Goal: Transaction & Acquisition: Purchase product/service

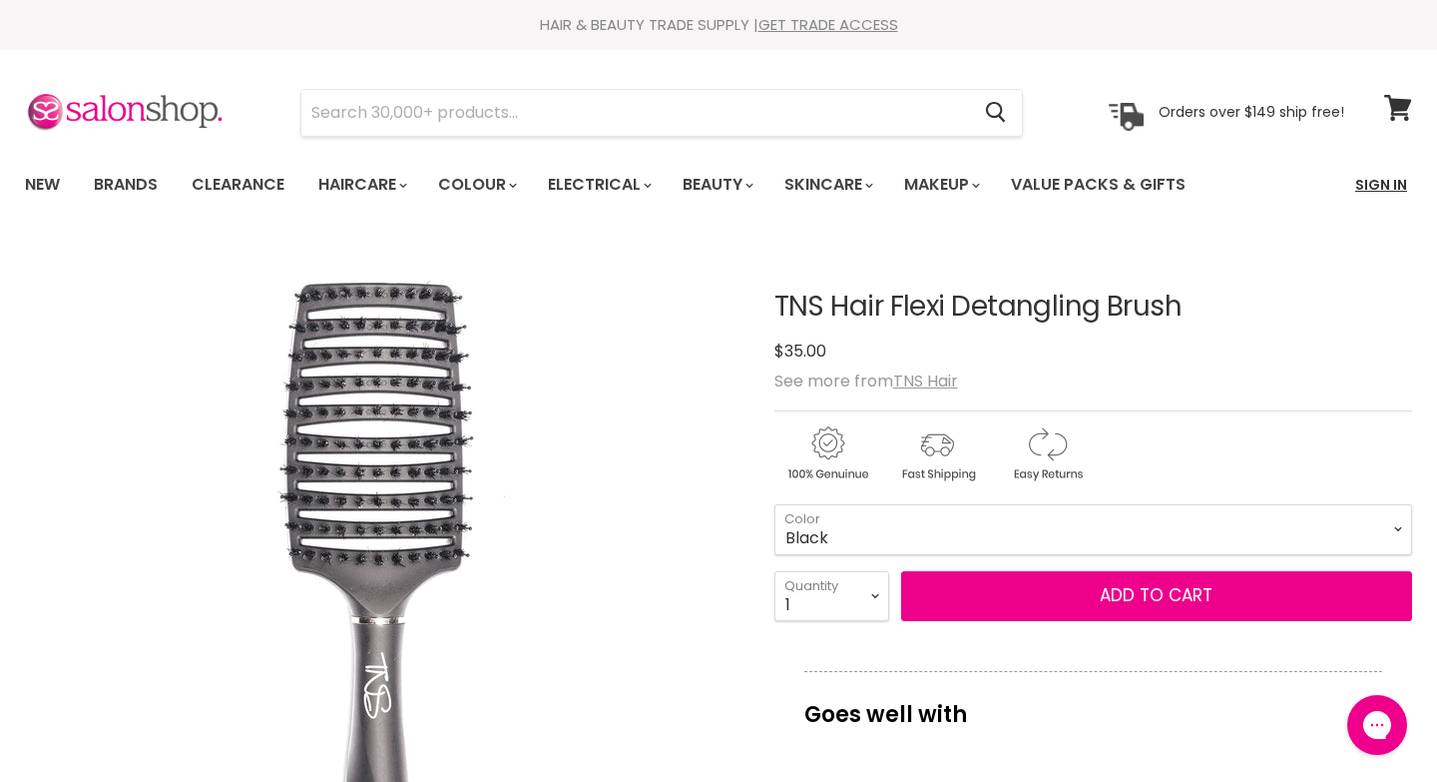
click at [1377, 186] on link "Sign In" at bounding box center [1382, 185] width 76 height 42
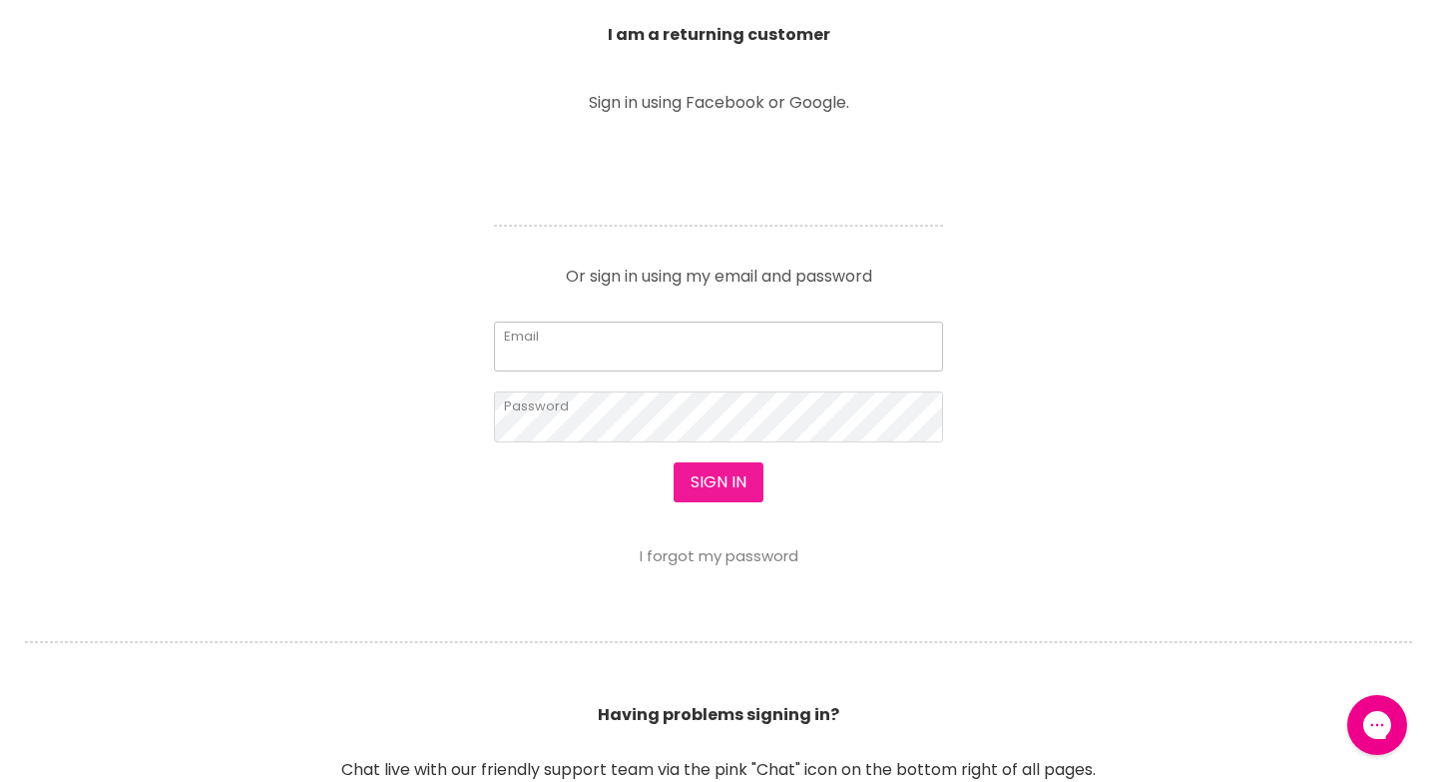
type input "admin@nuyudayspaandbeauty.com.au"
click at [713, 483] on button "Sign in" at bounding box center [719, 482] width 90 height 40
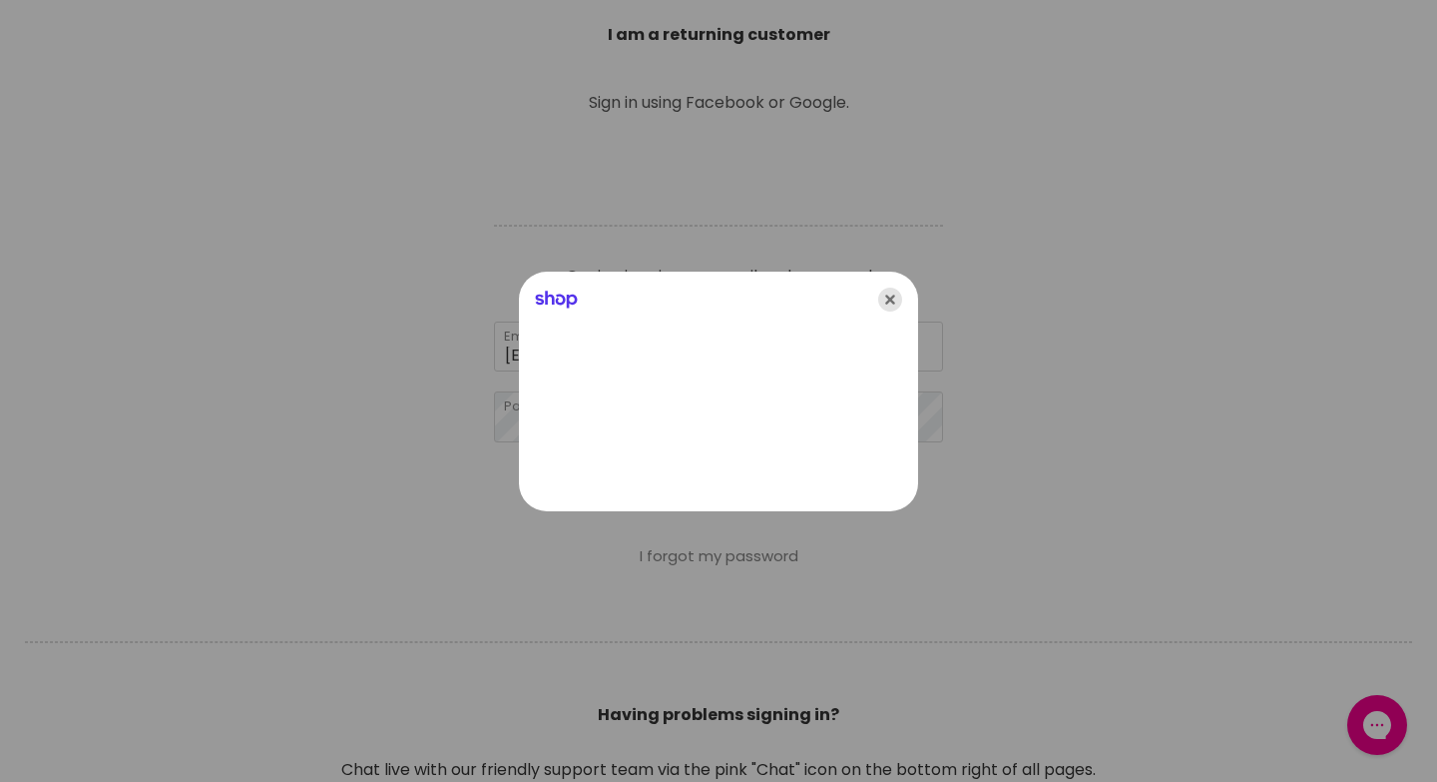
click at [889, 296] on icon "Close" at bounding box center [890, 299] width 24 height 24
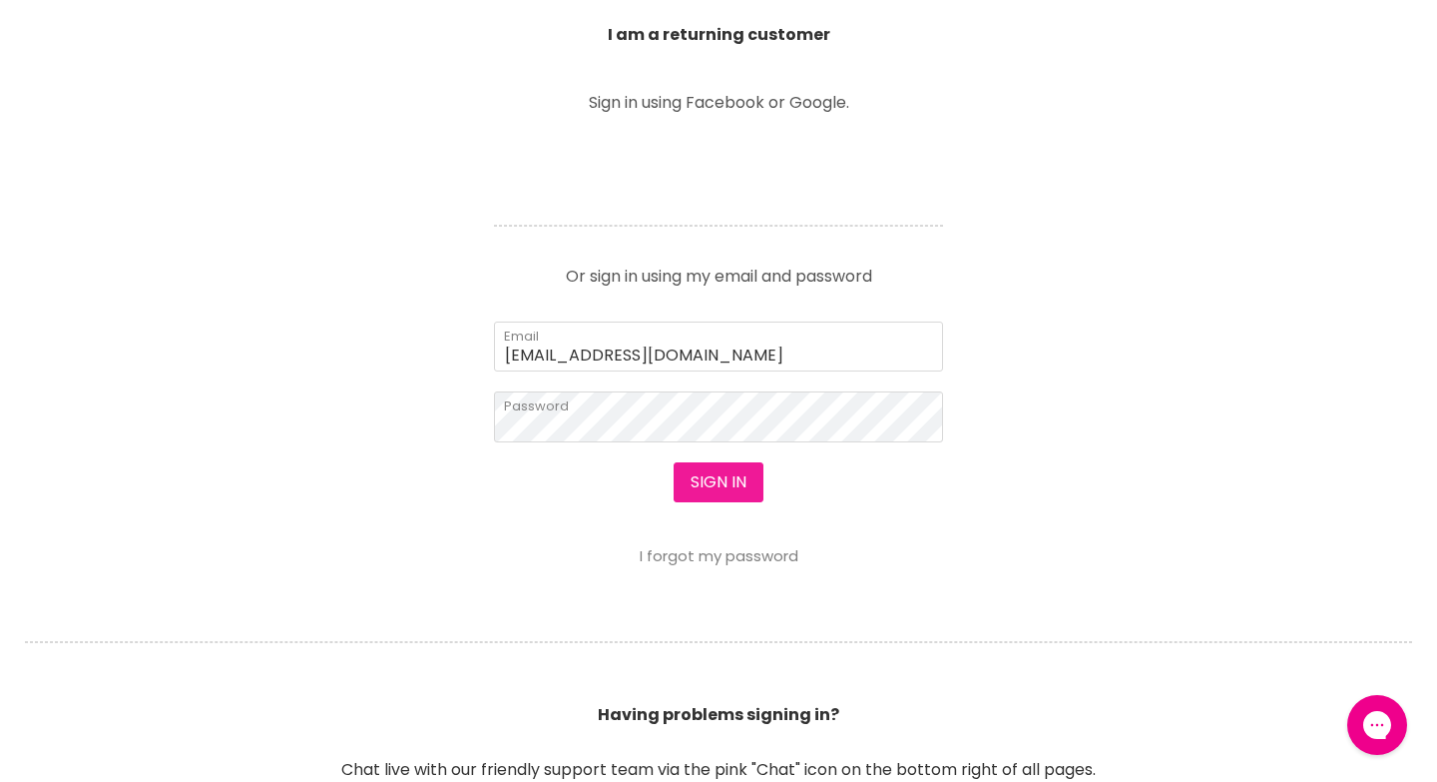
click at [728, 481] on button "Sign in" at bounding box center [719, 482] width 90 height 40
click at [688, 488] on button "Sign in" at bounding box center [719, 482] width 90 height 40
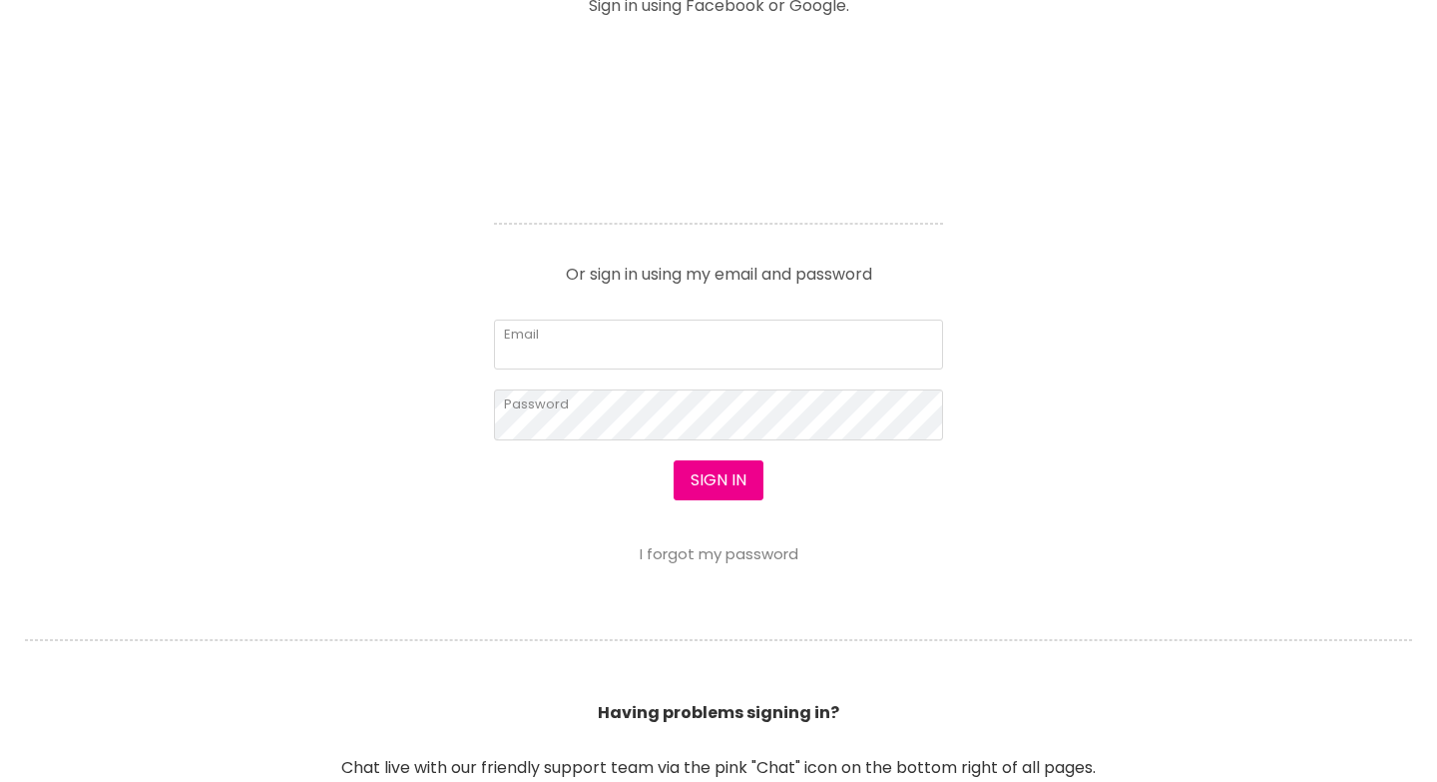
scroll to position [827, 0]
type input "admin@nuyudayspaandbeauty.com.au"
click at [724, 483] on button "Sign in" at bounding box center [719, 480] width 90 height 40
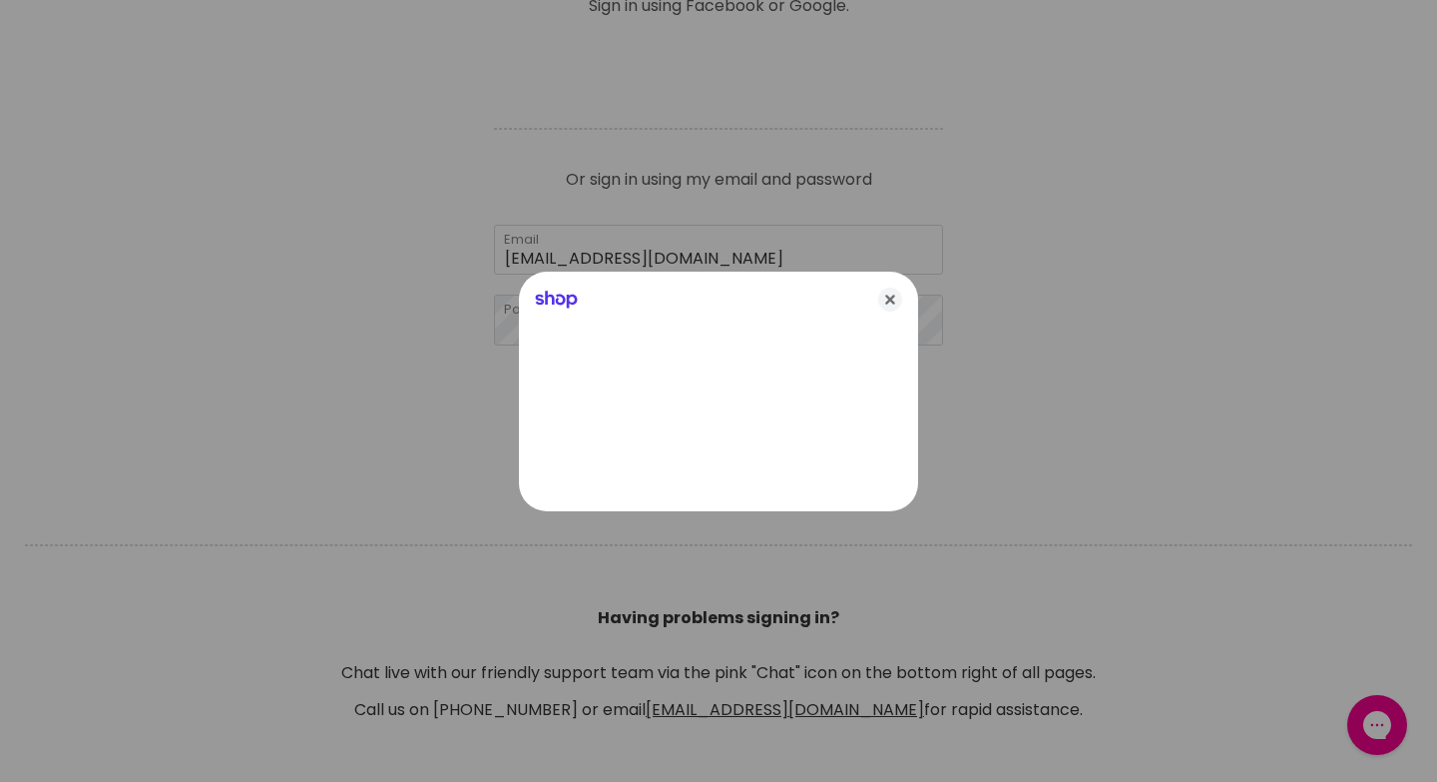
scroll to position [0, 0]
click at [892, 299] on icon "Close" at bounding box center [890, 299] width 24 height 24
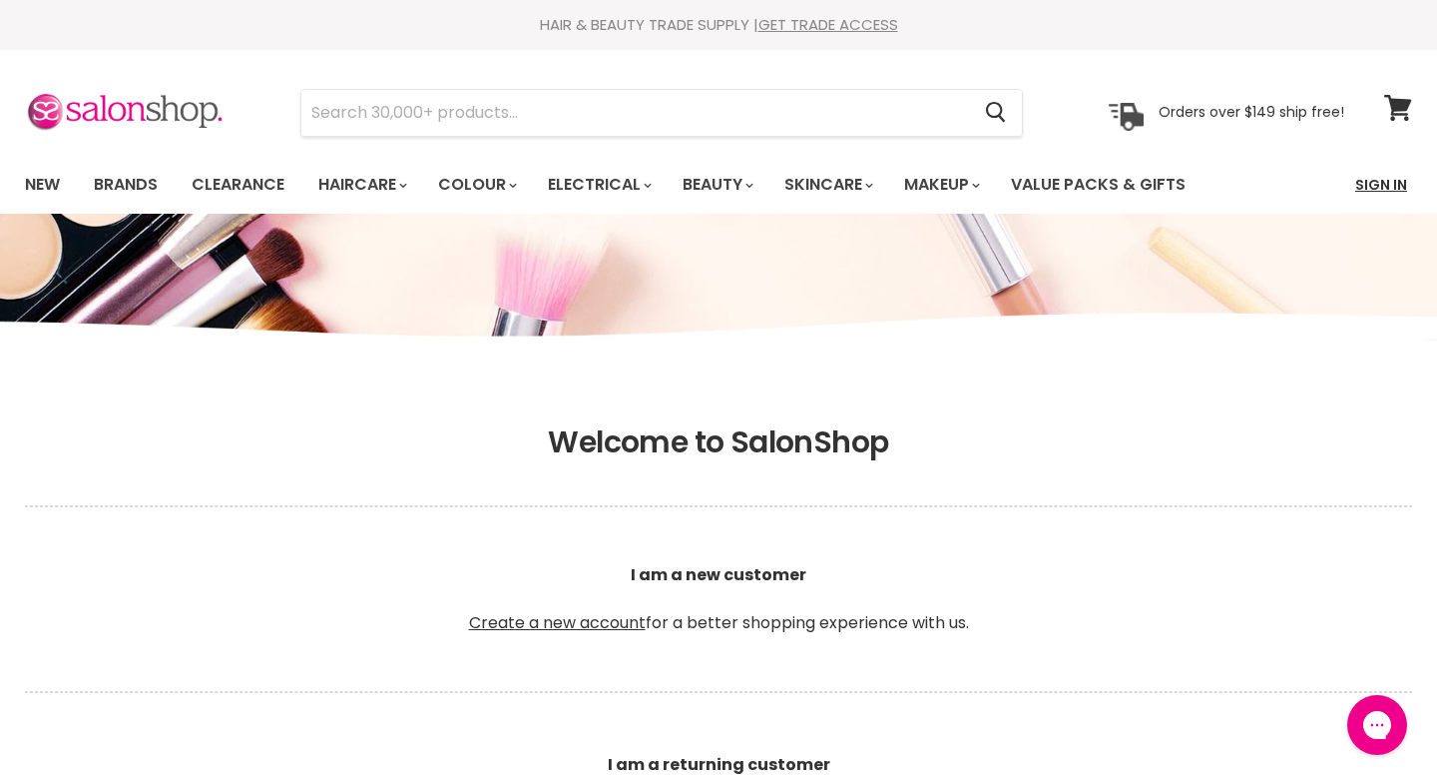
click at [1386, 185] on link "Sign In" at bounding box center [1382, 185] width 76 height 42
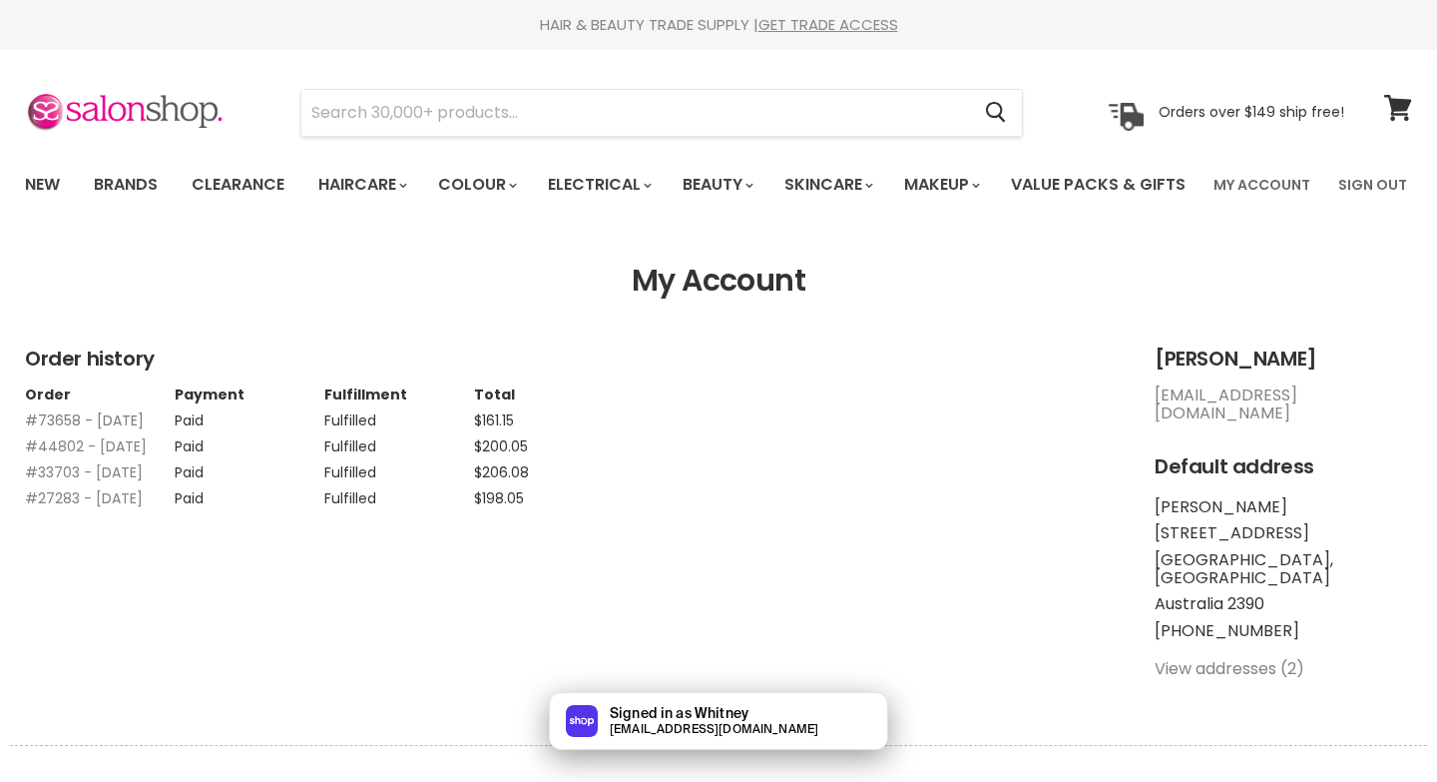
click at [63, 430] on link "#73658 - 04 Dec, 2024" at bounding box center [84, 420] width 119 height 20
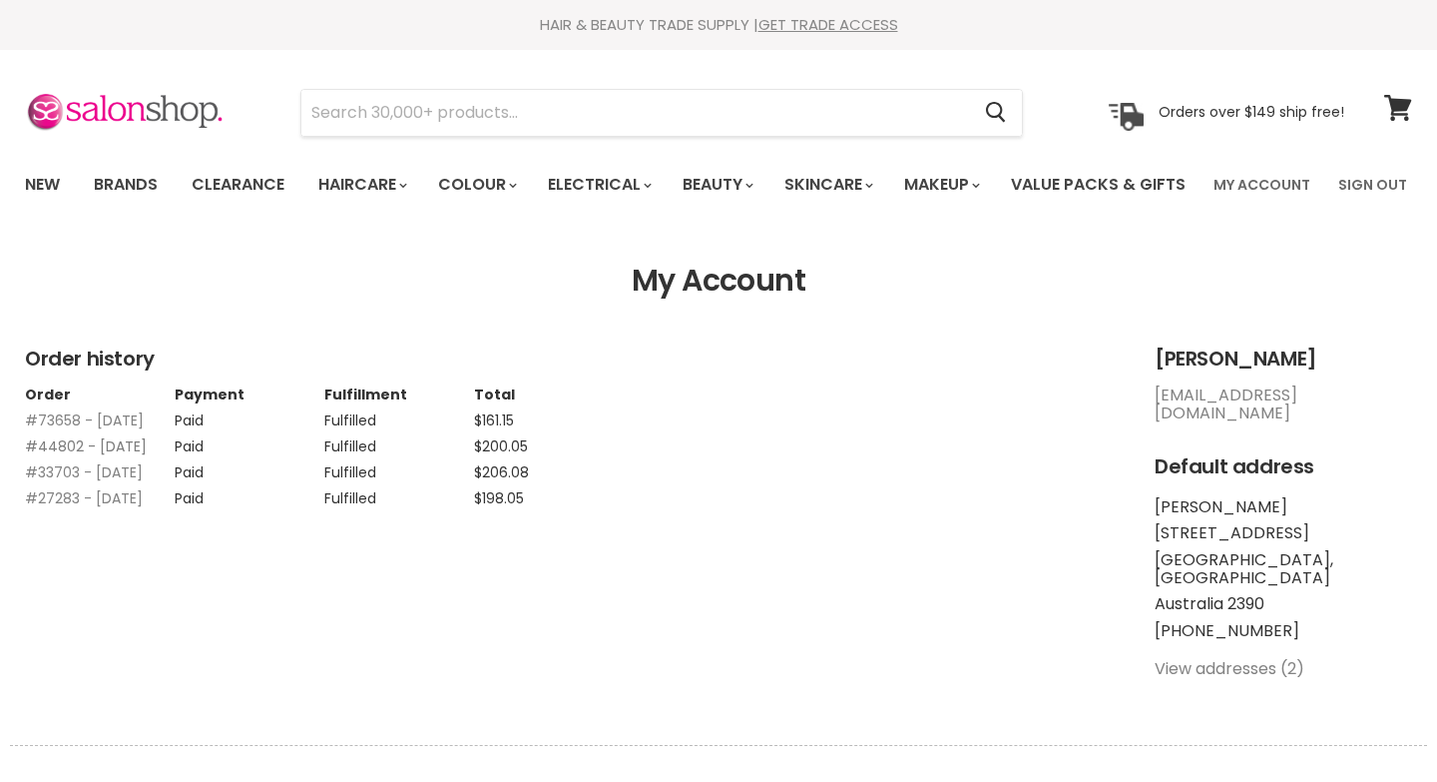
click at [54, 456] on link "#44802 - 13 Dec, 2022" at bounding box center [86, 446] width 122 height 20
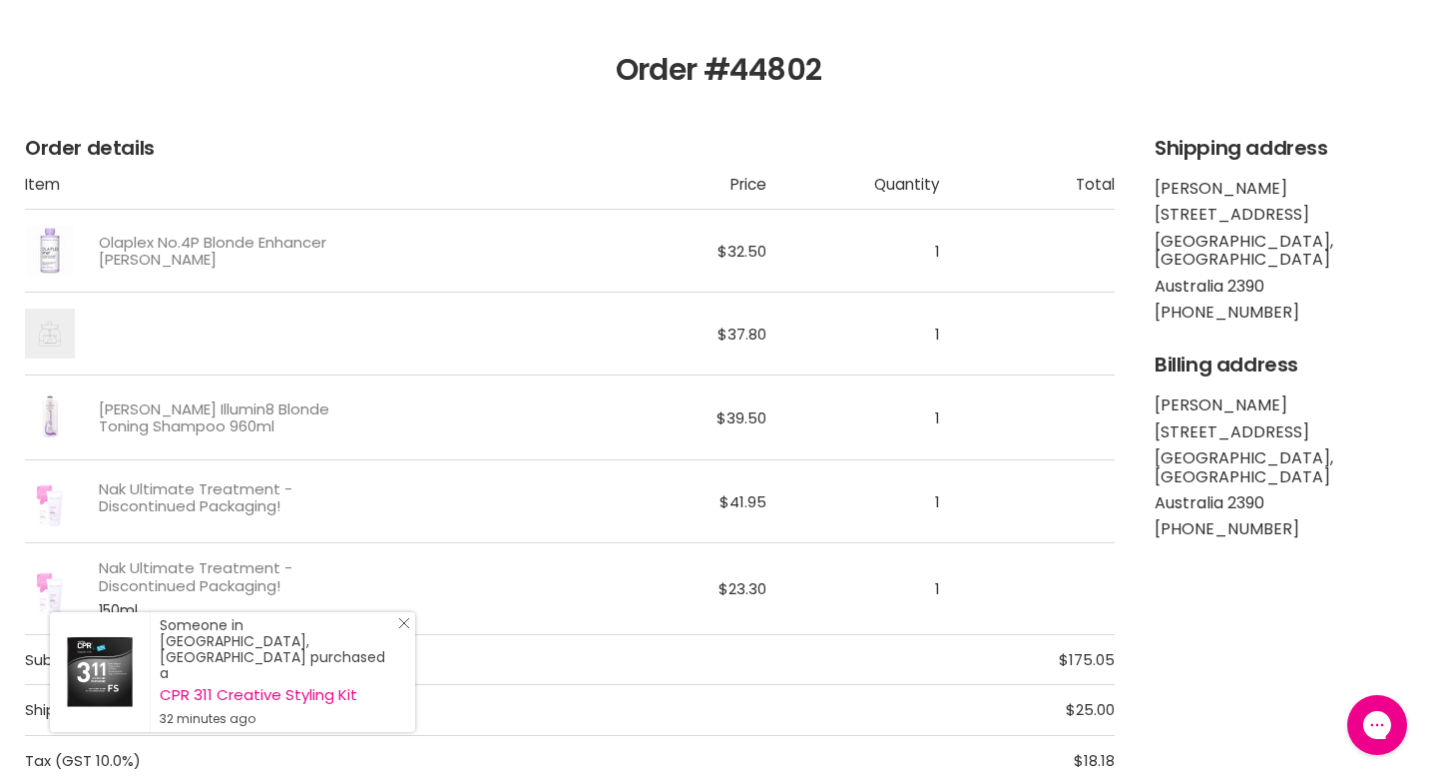
click at [403, 629] on icon "Close Icon" at bounding box center [404, 623] width 12 height 12
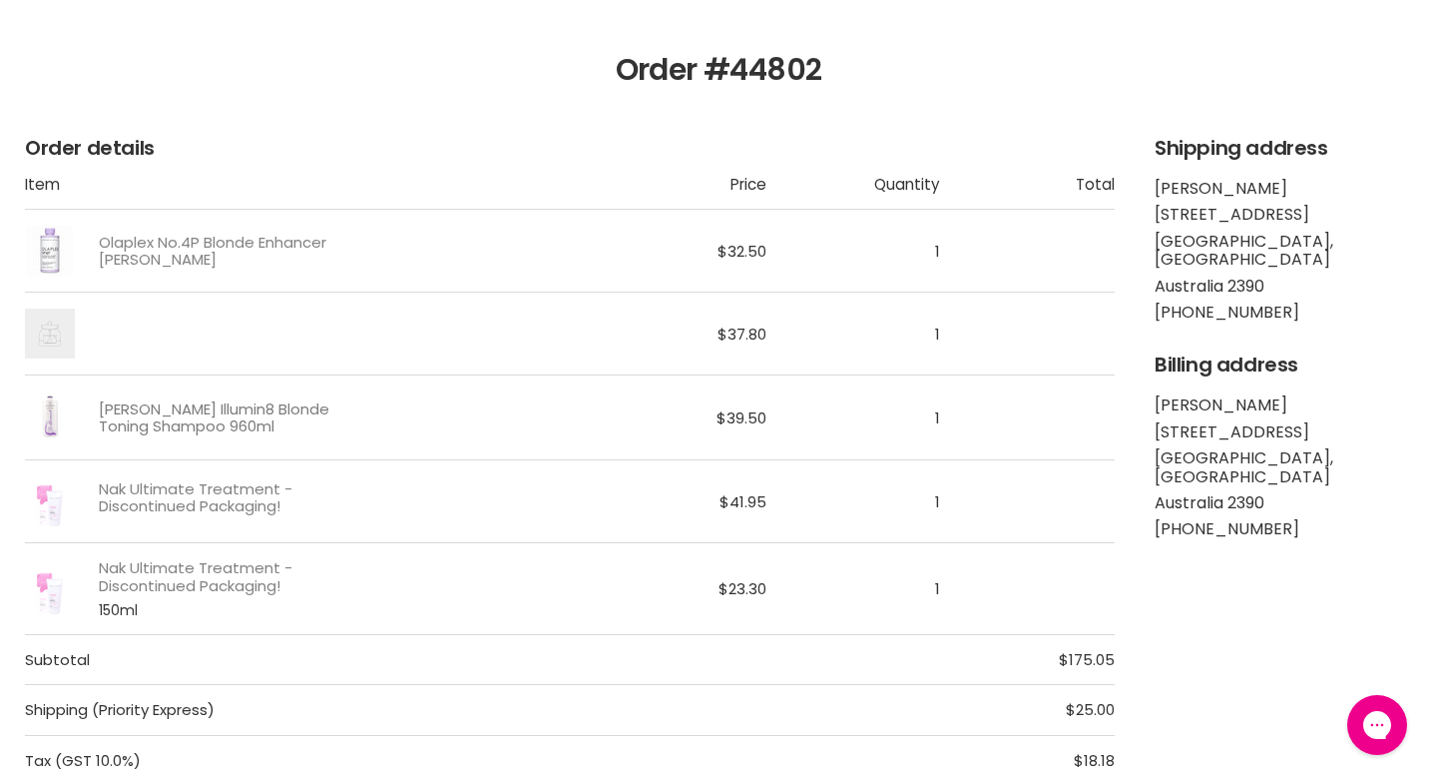
click at [135, 435] on link "De Lorenzo Illumin8 Blonde Toning Shampoo 960ml" at bounding box center [227, 417] width 257 height 35
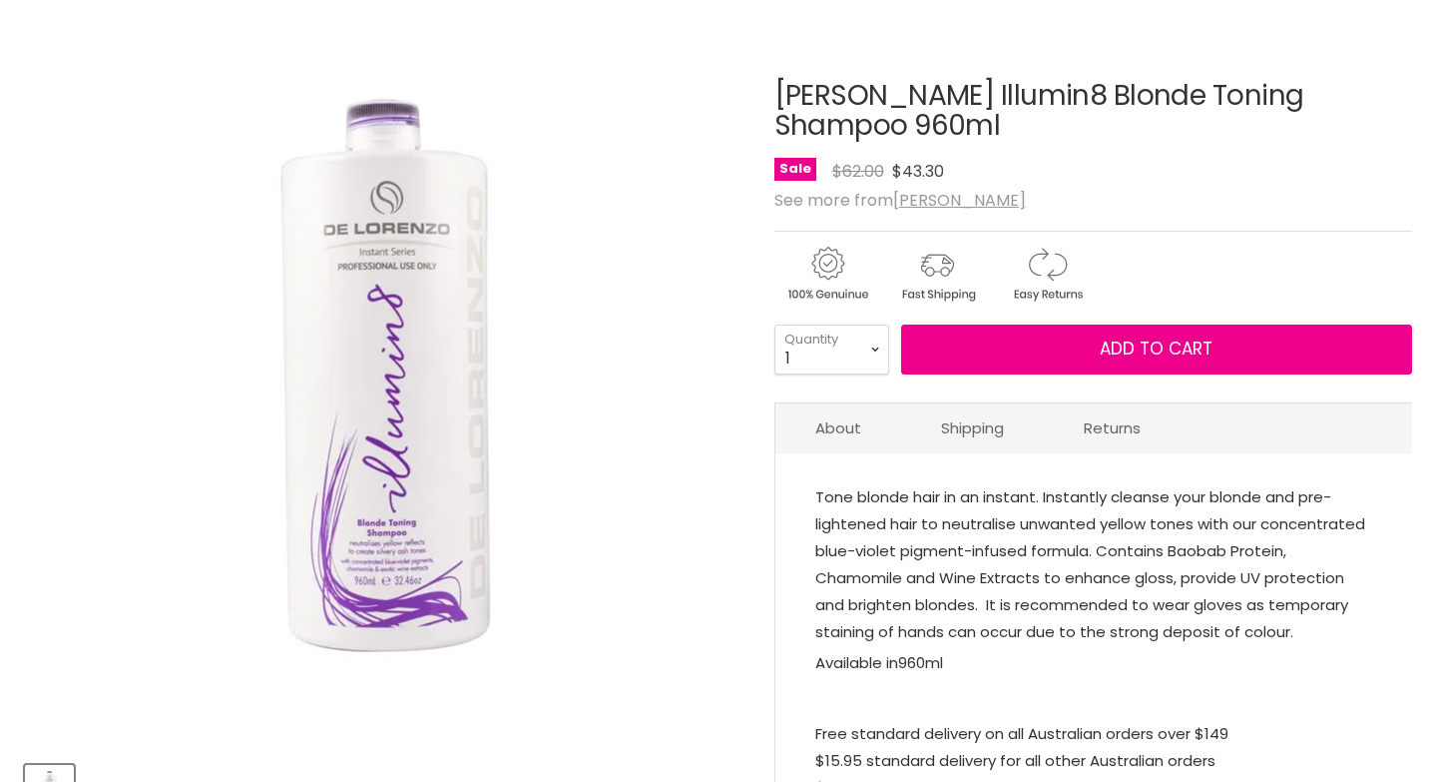
scroll to position [211, 0]
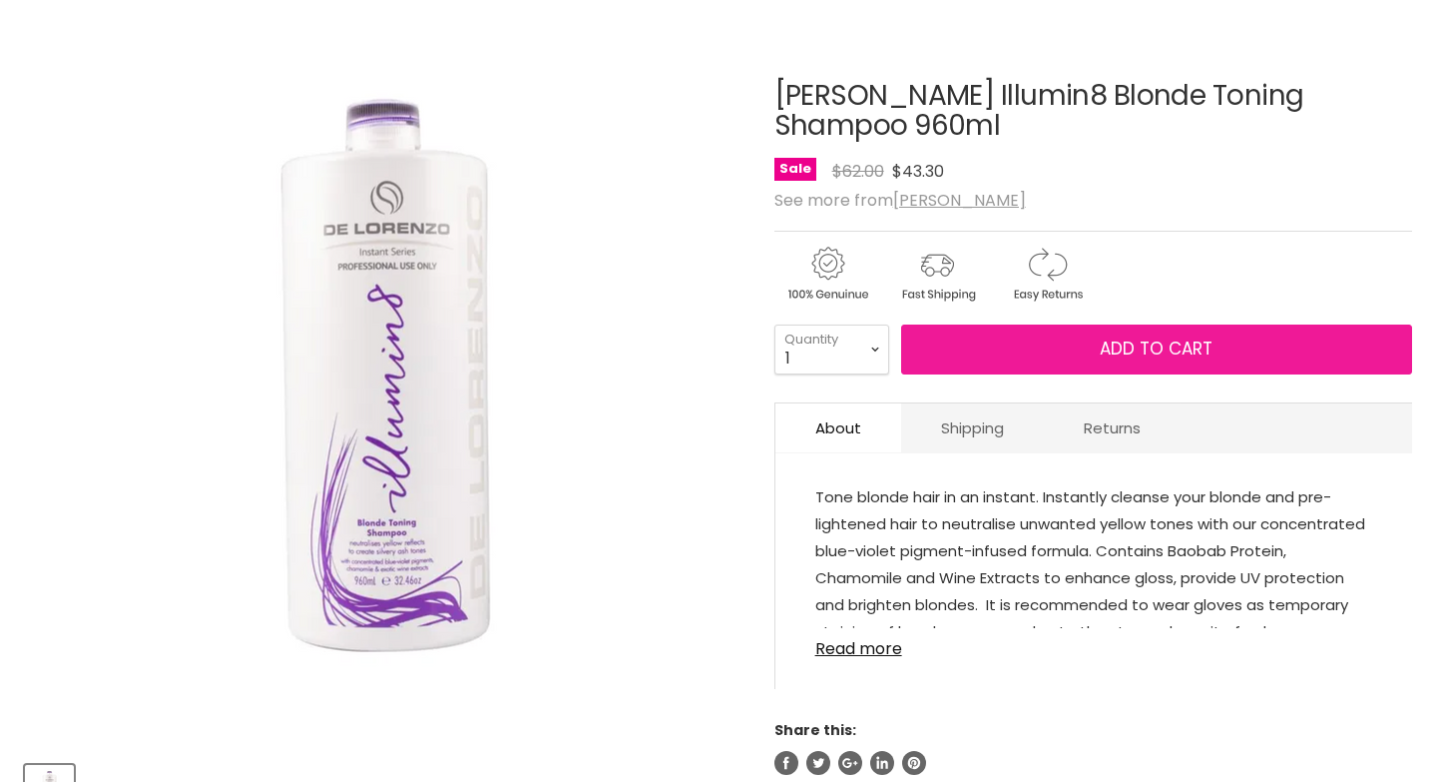
click at [1038, 374] on button "Add to cart" at bounding box center [1156, 349] width 511 height 50
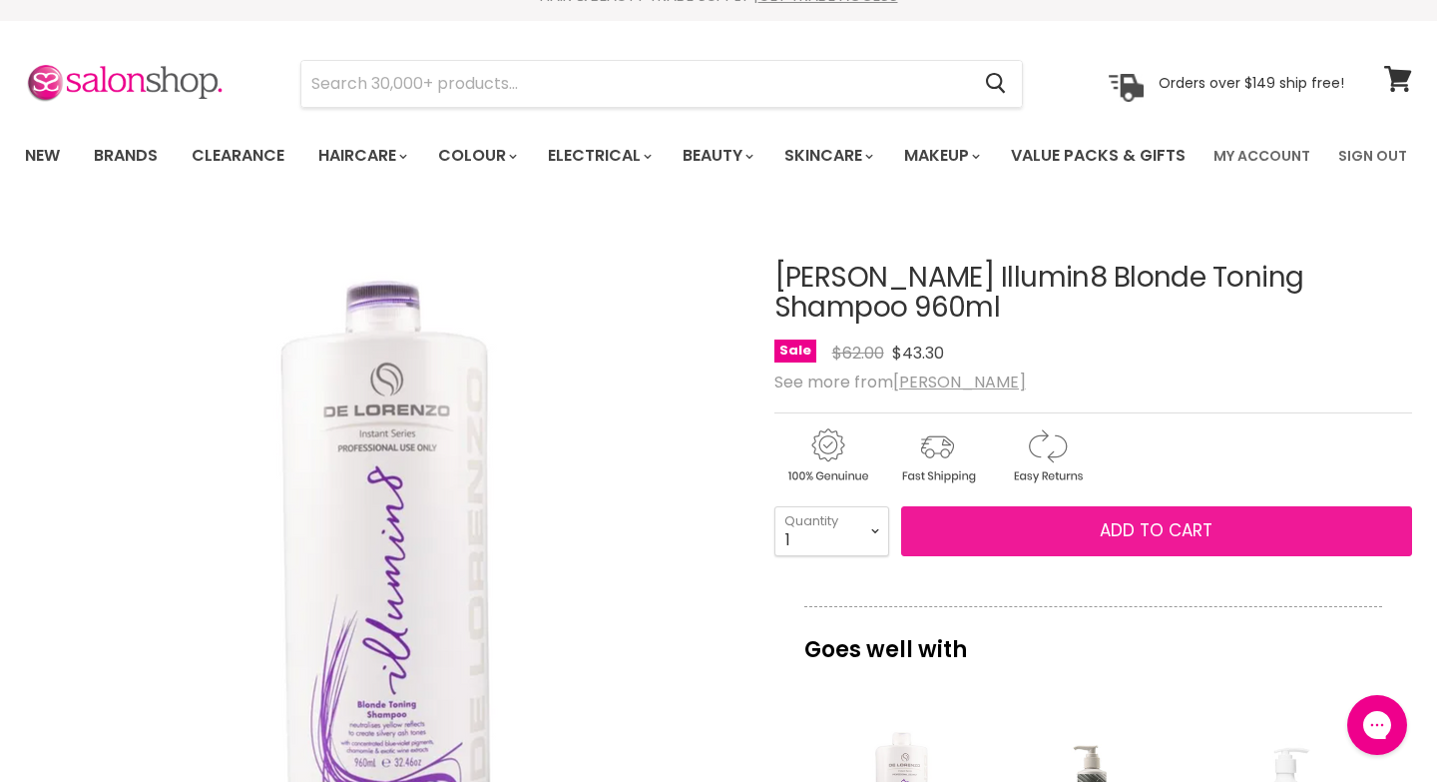
scroll to position [0, 0]
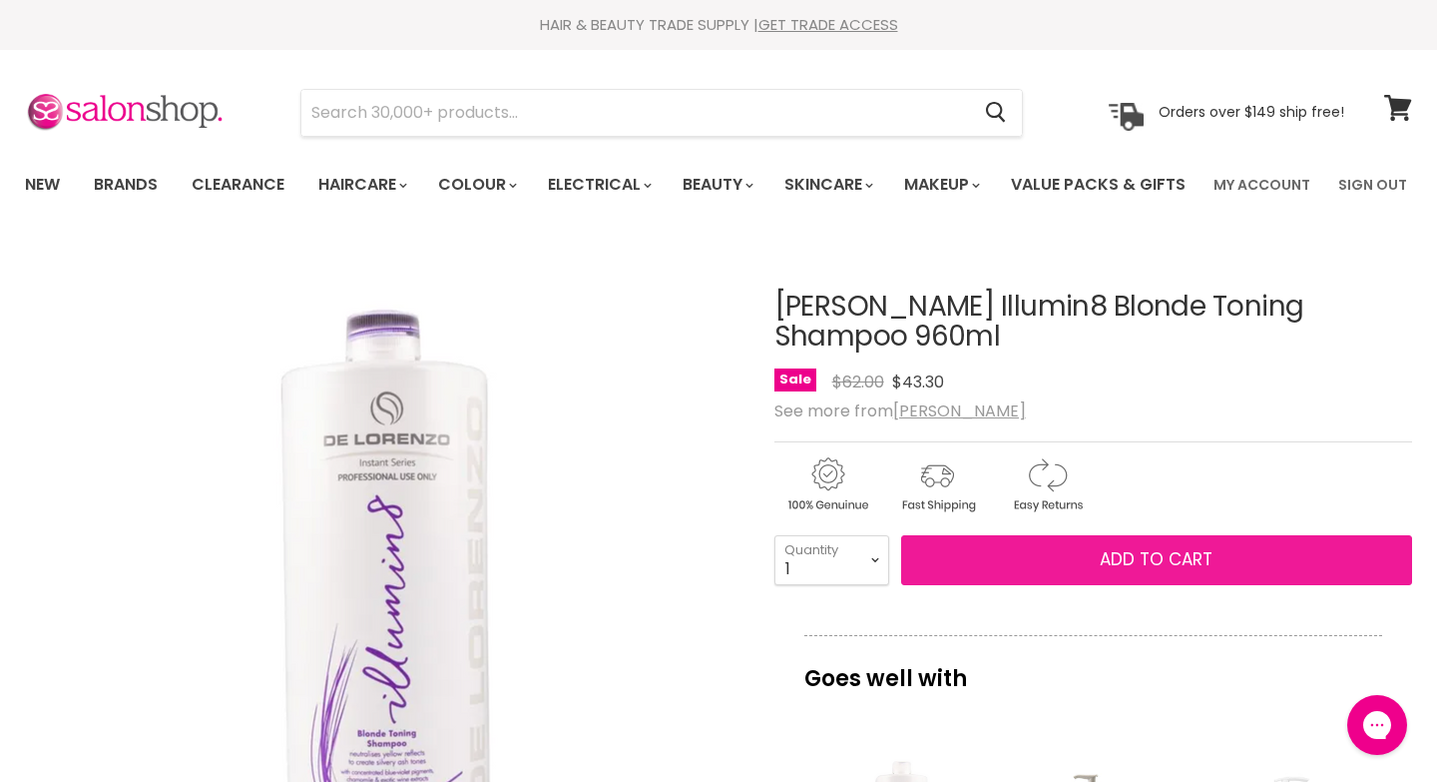
click at [1005, 585] on button "Add to cart" at bounding box center [1156, 560] width 511 height 50
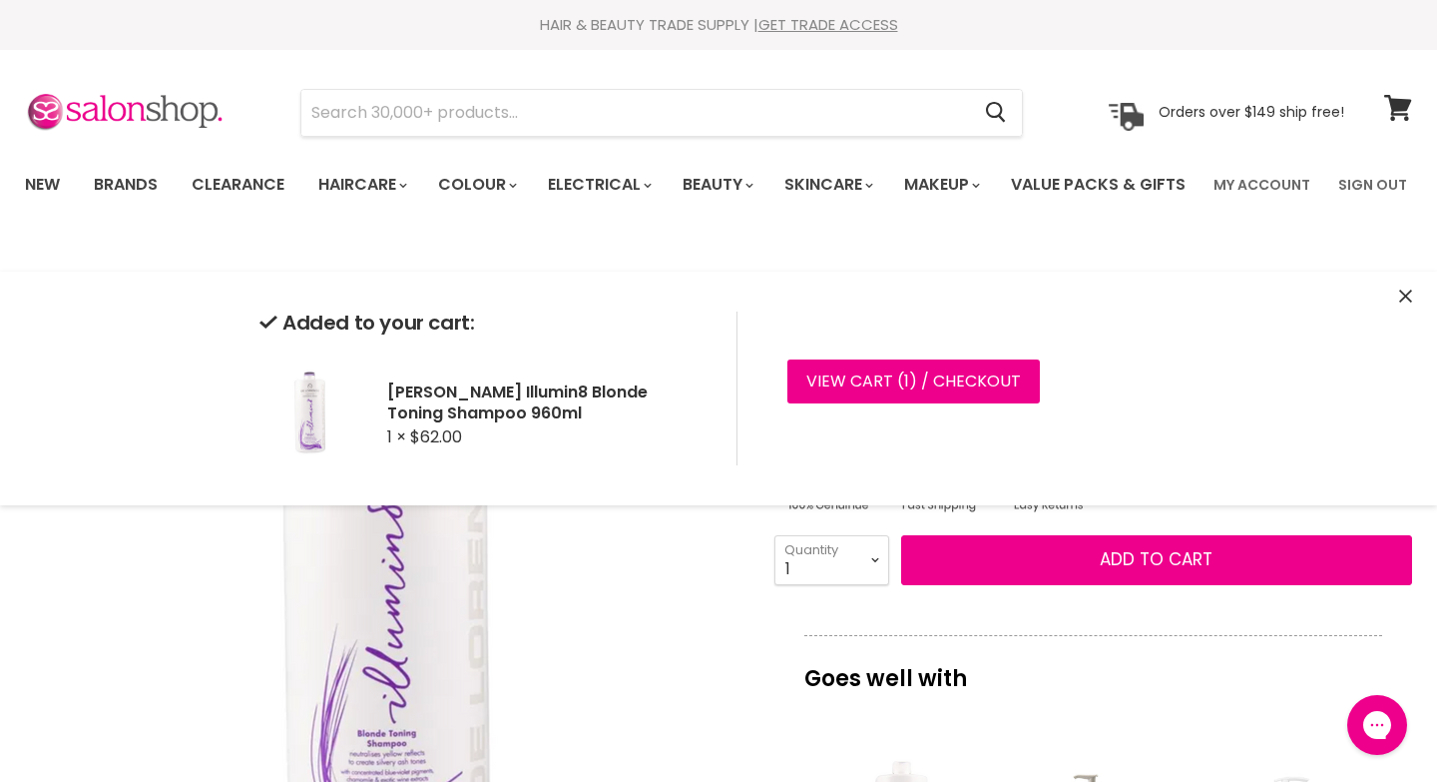
click at [1399, 289] on icon "Close" at bounding box center [1405, 295] width 13 height 13
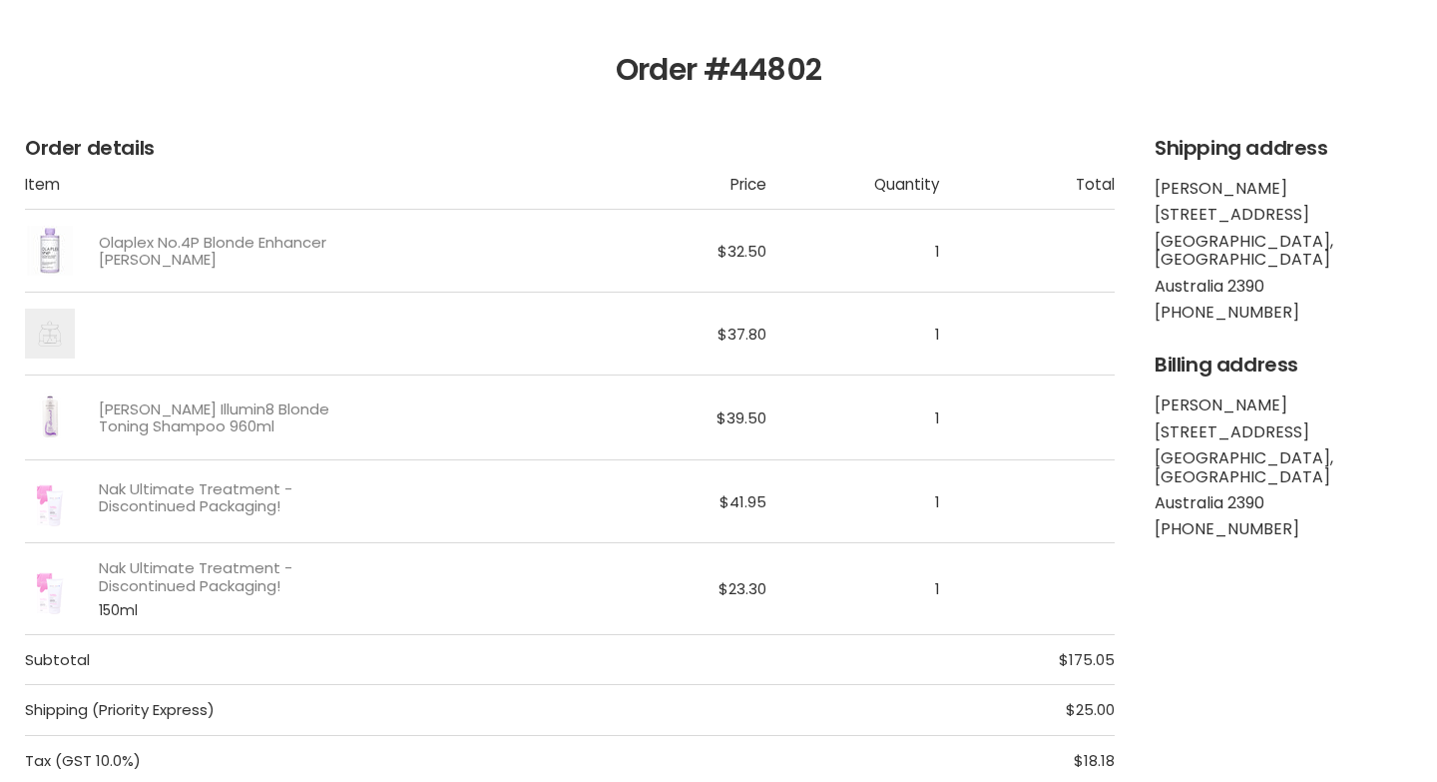
scroll to position [211, 0]
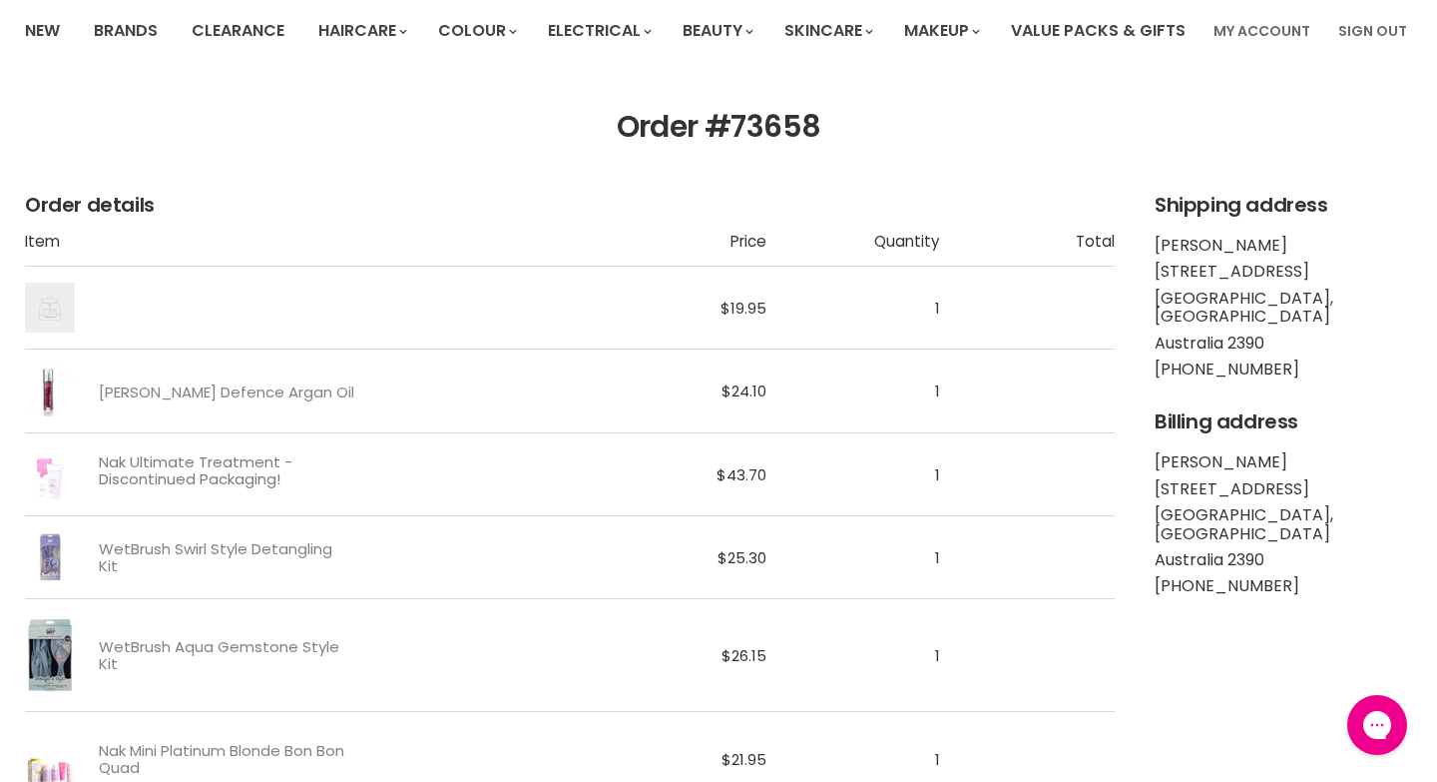
click at [203, 488] on link "Nak Ultimate Treatment - Discontinued Packaging!" at bounding box center [227, 470] width 257 height 35
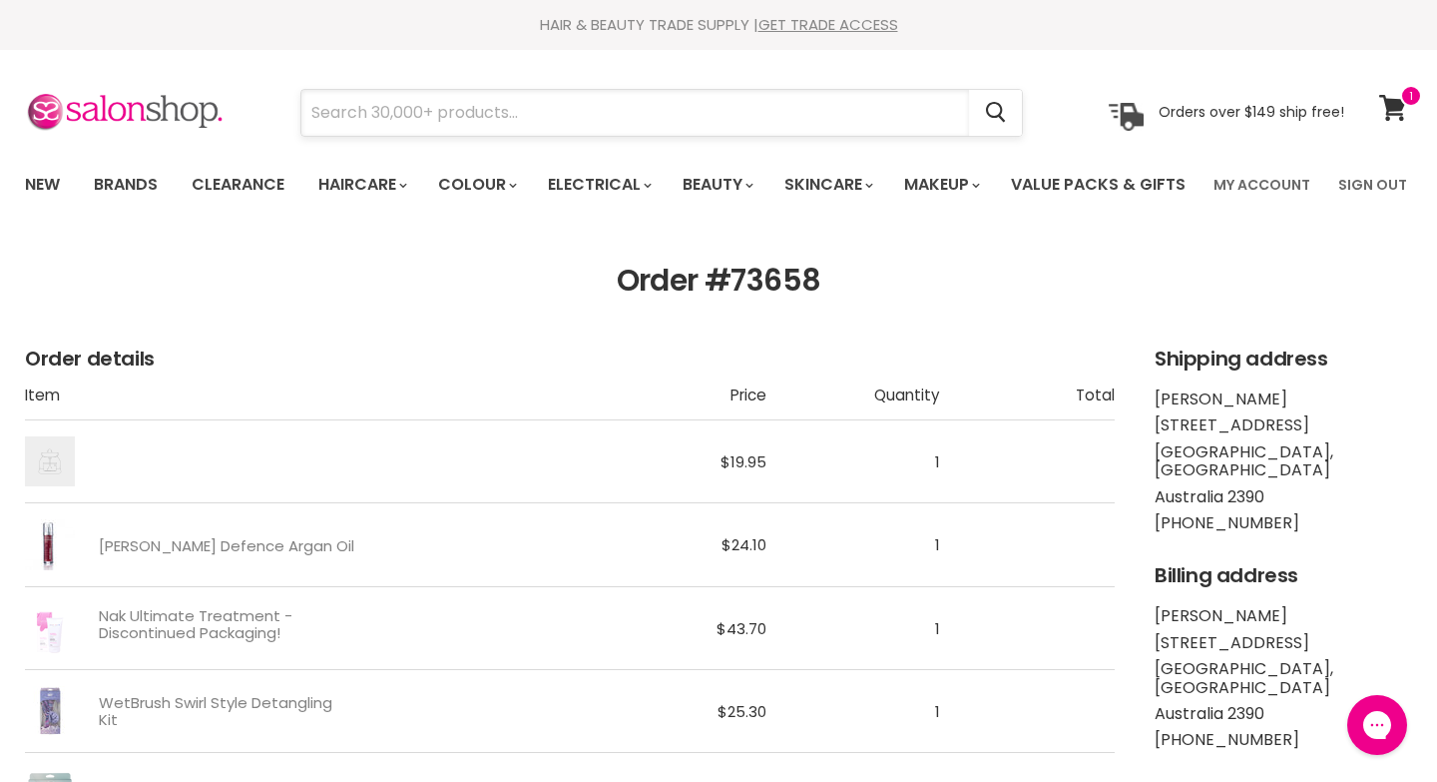
click at [488, 117] on input "Search" at bounding box center [635, 113] width 668 height 46
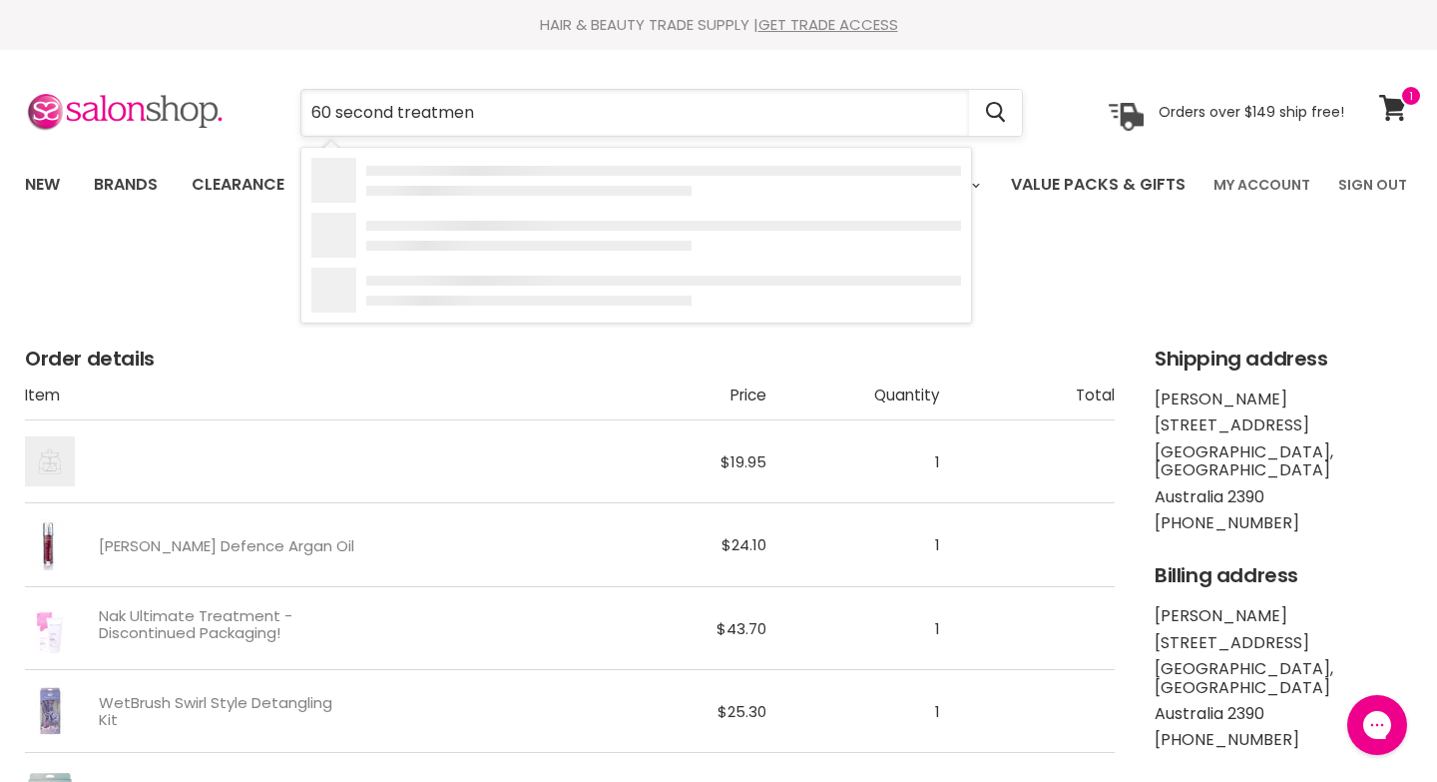
type input "60 second treatment"
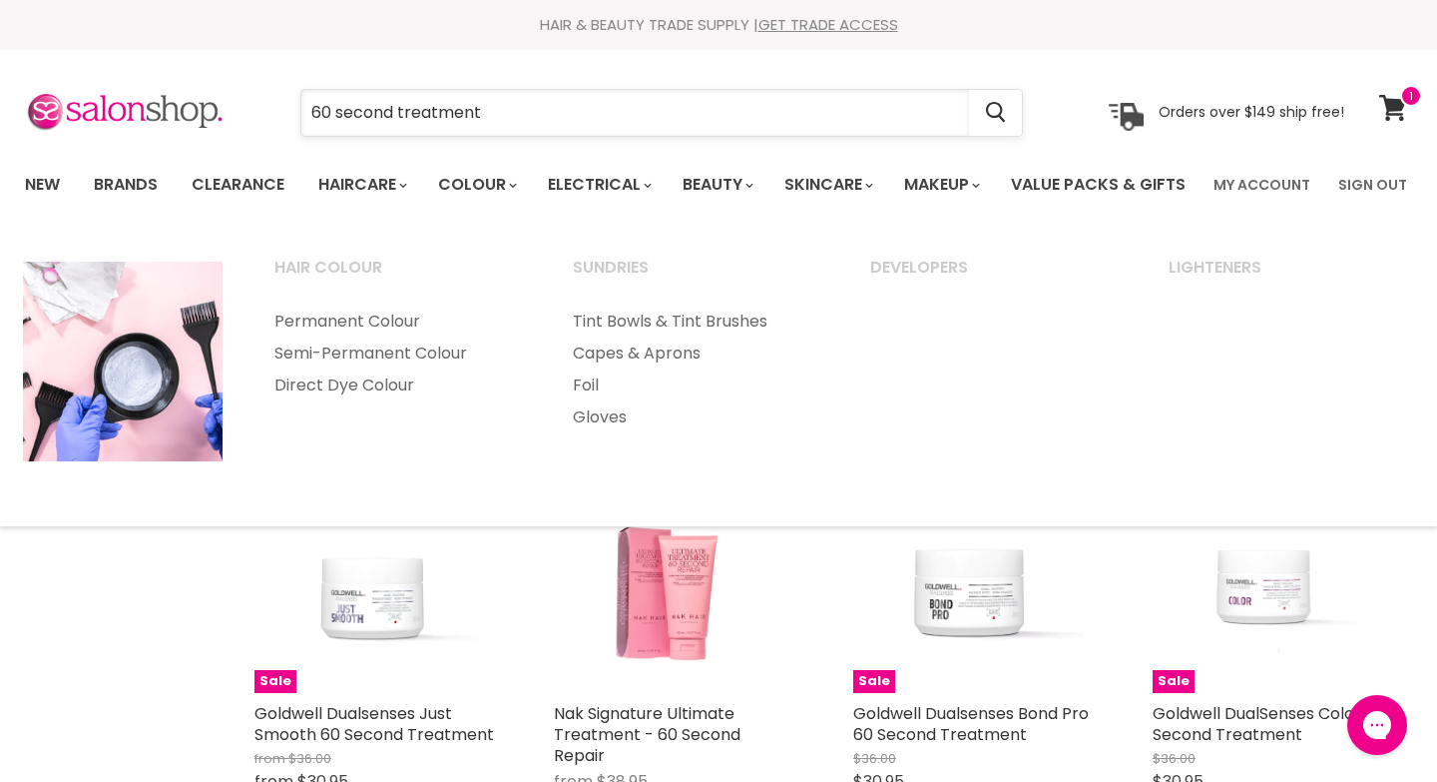
click at [532, 111] on input "60 second treatment" at bounding box center [635, 113] width 668 height 46
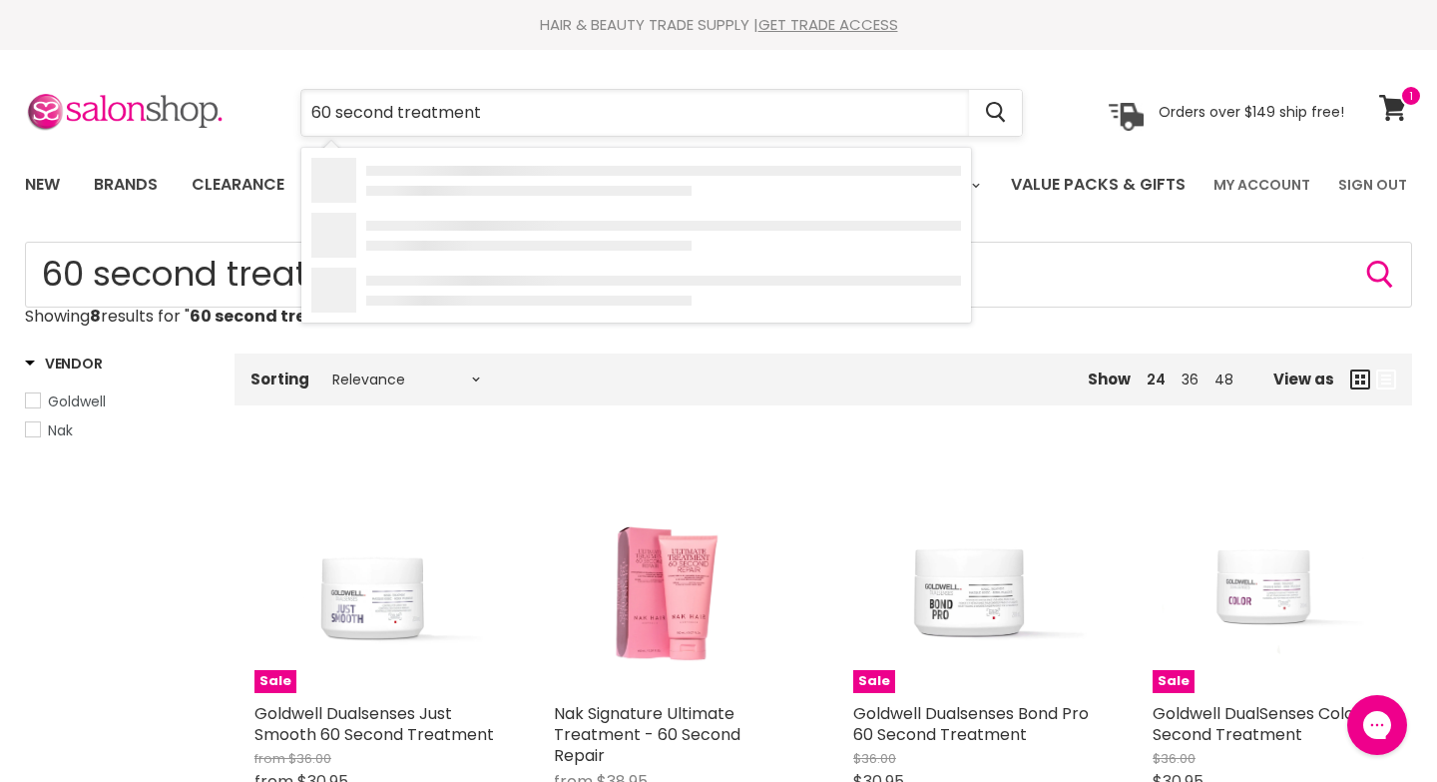
click at [532, 111] on input "60 second treatment" at bounding box center [635, 113] width 668 height 46
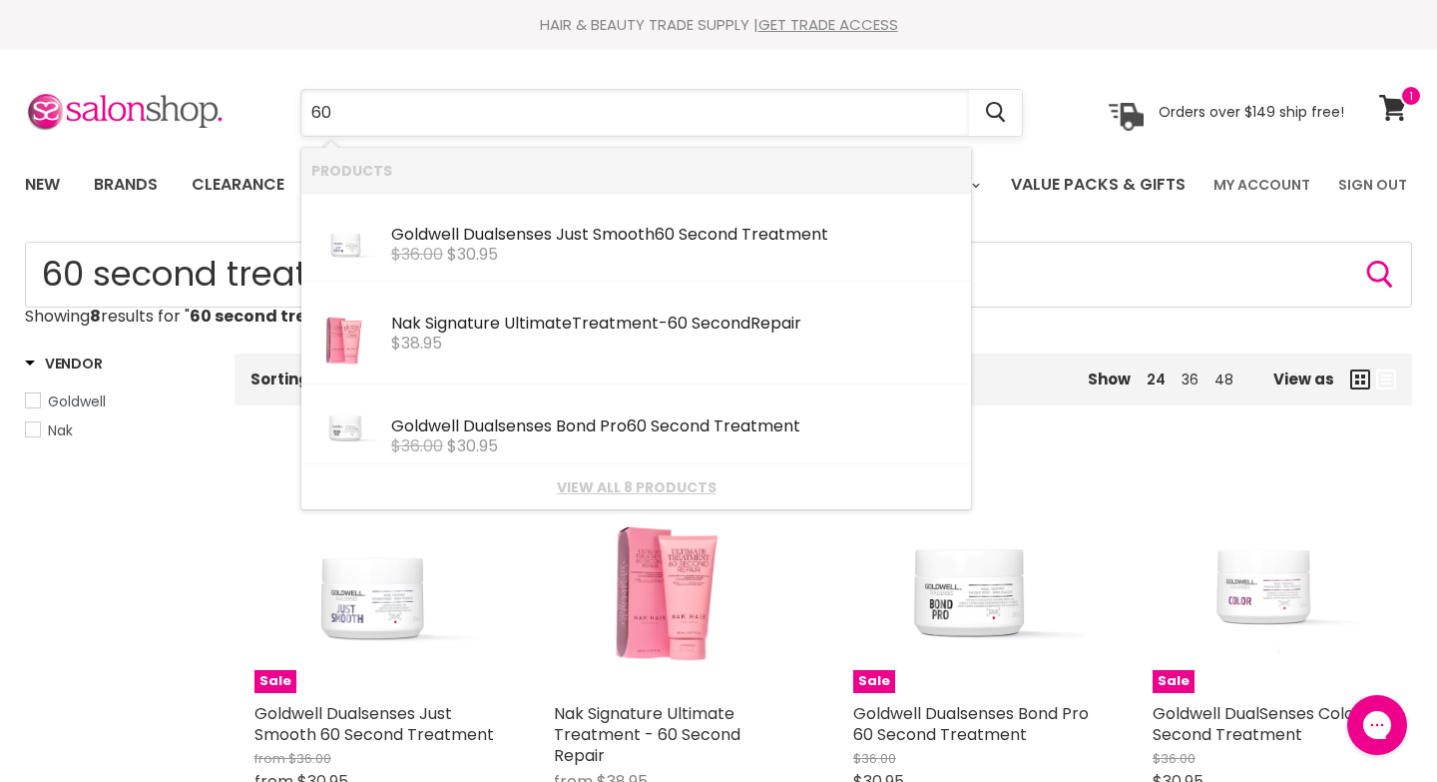
type input "6"
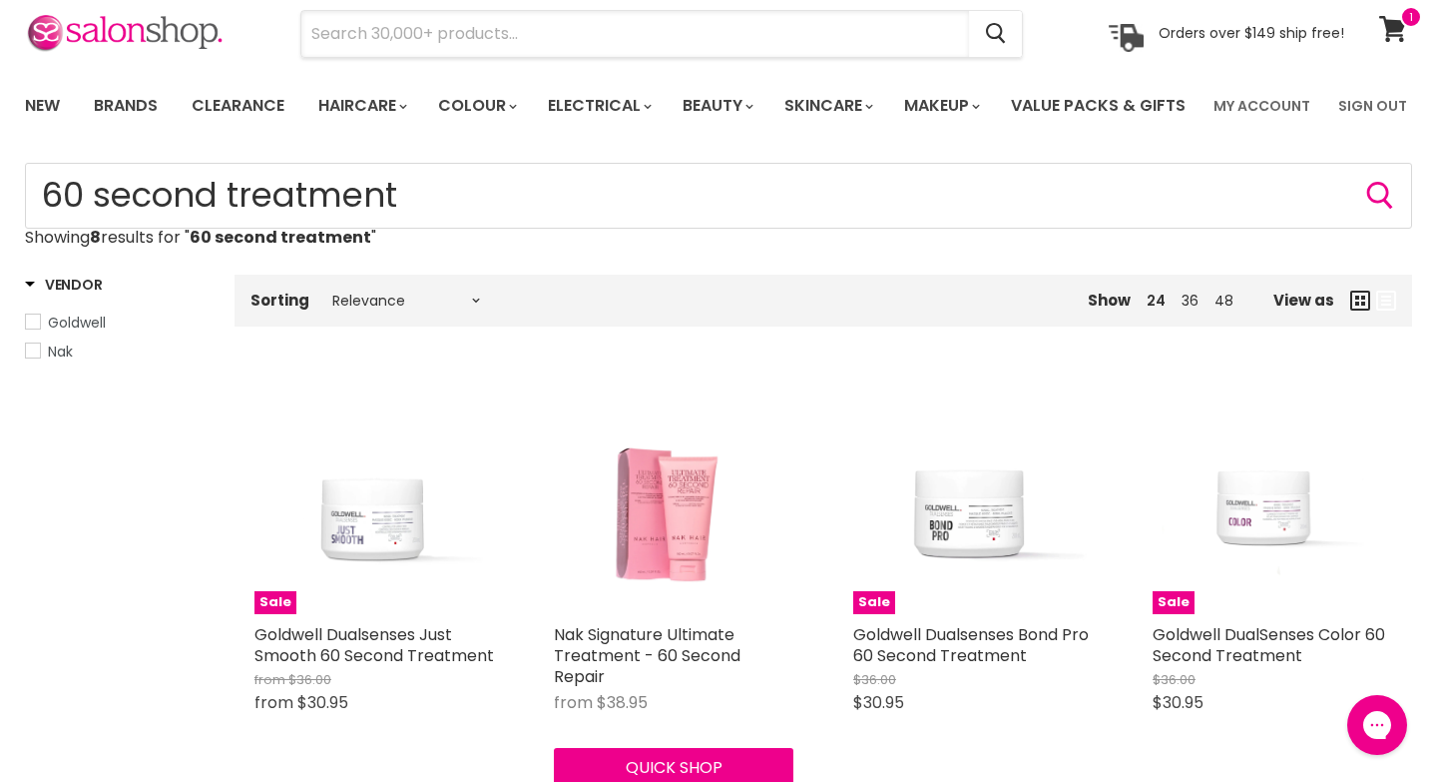
scroll to position [72, 0]
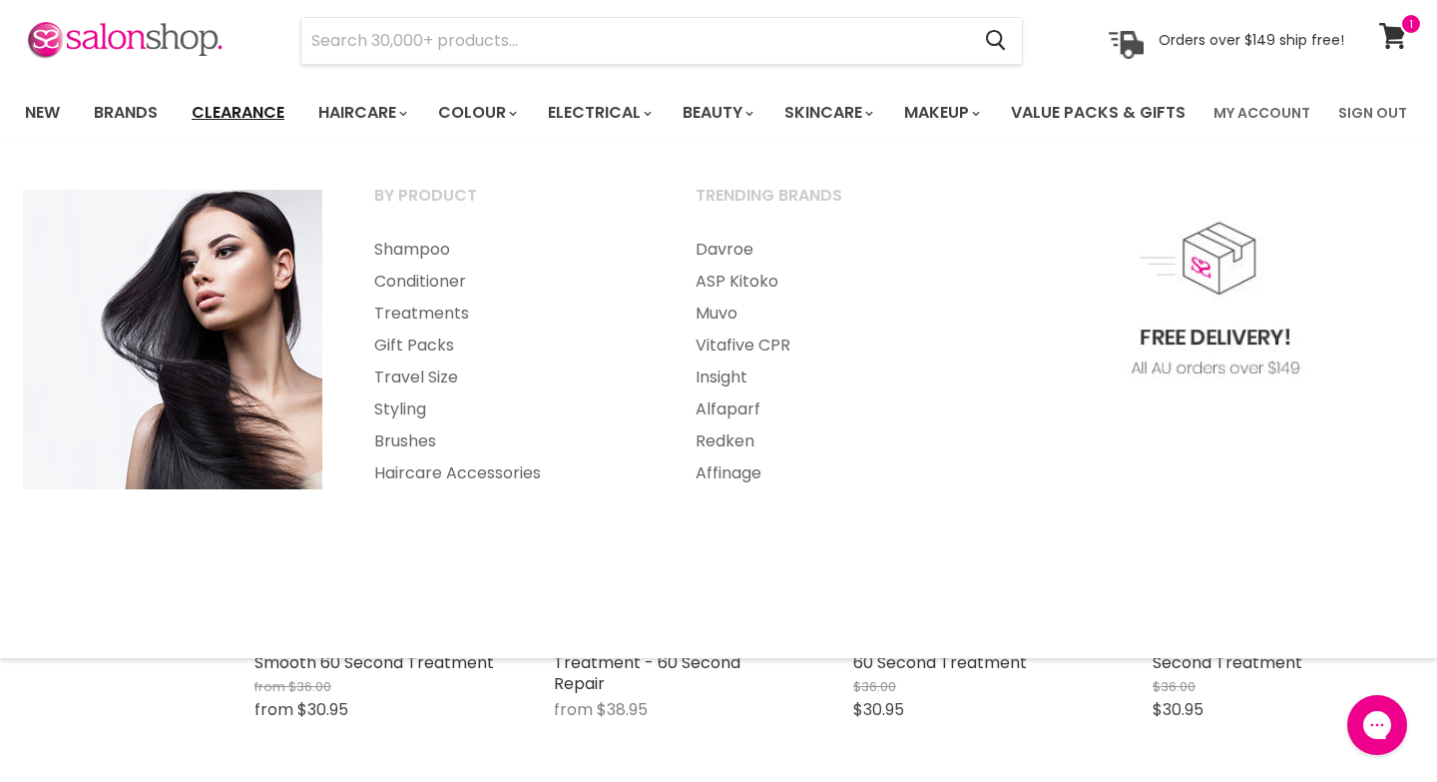
click at [255, 107] on link "Clearance" at bounding box center [238, 113] width 123 height 42
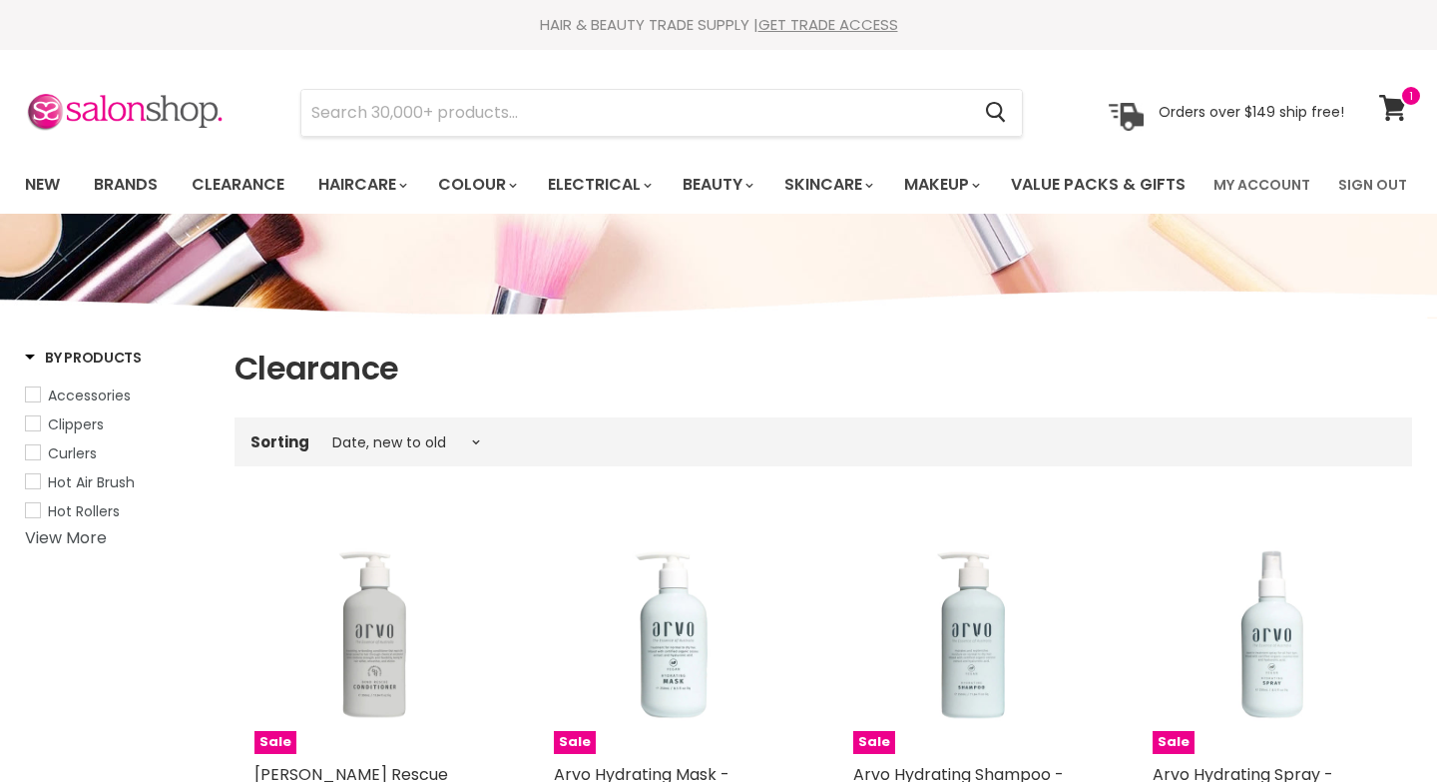
select select "created-descending"
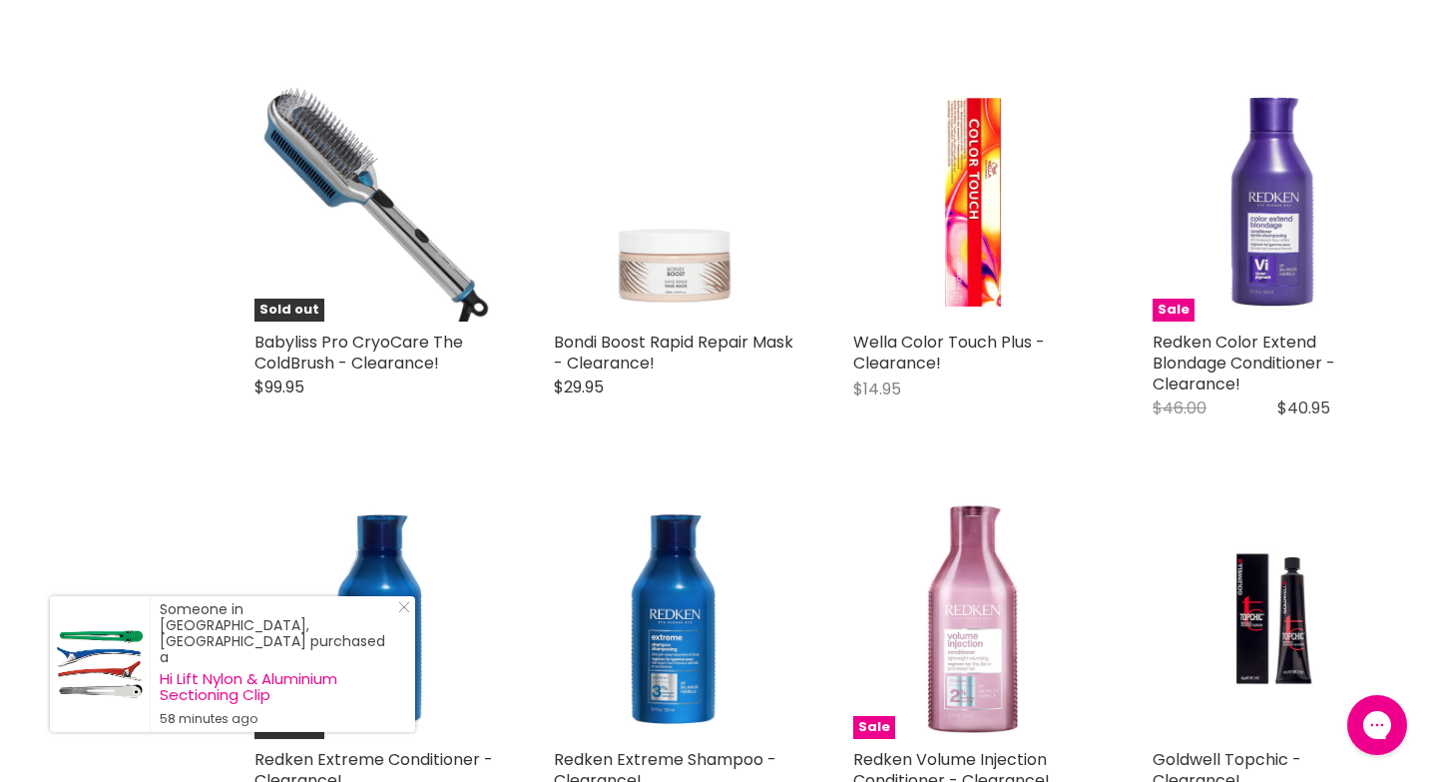
scroll to position [1628, 0]
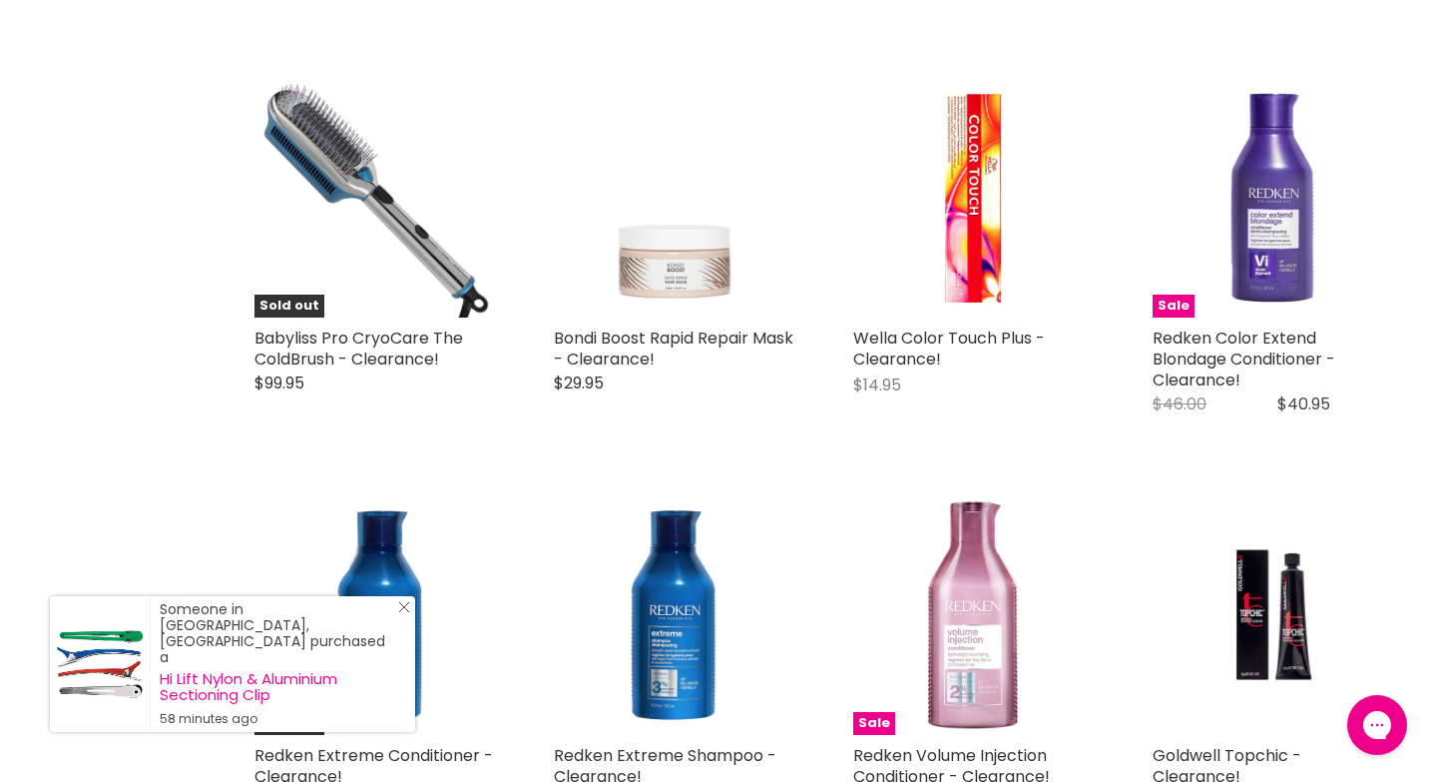
click at [405, 613] on icon "Close Icon" at bounding box center [404, 607] width 12 height 12
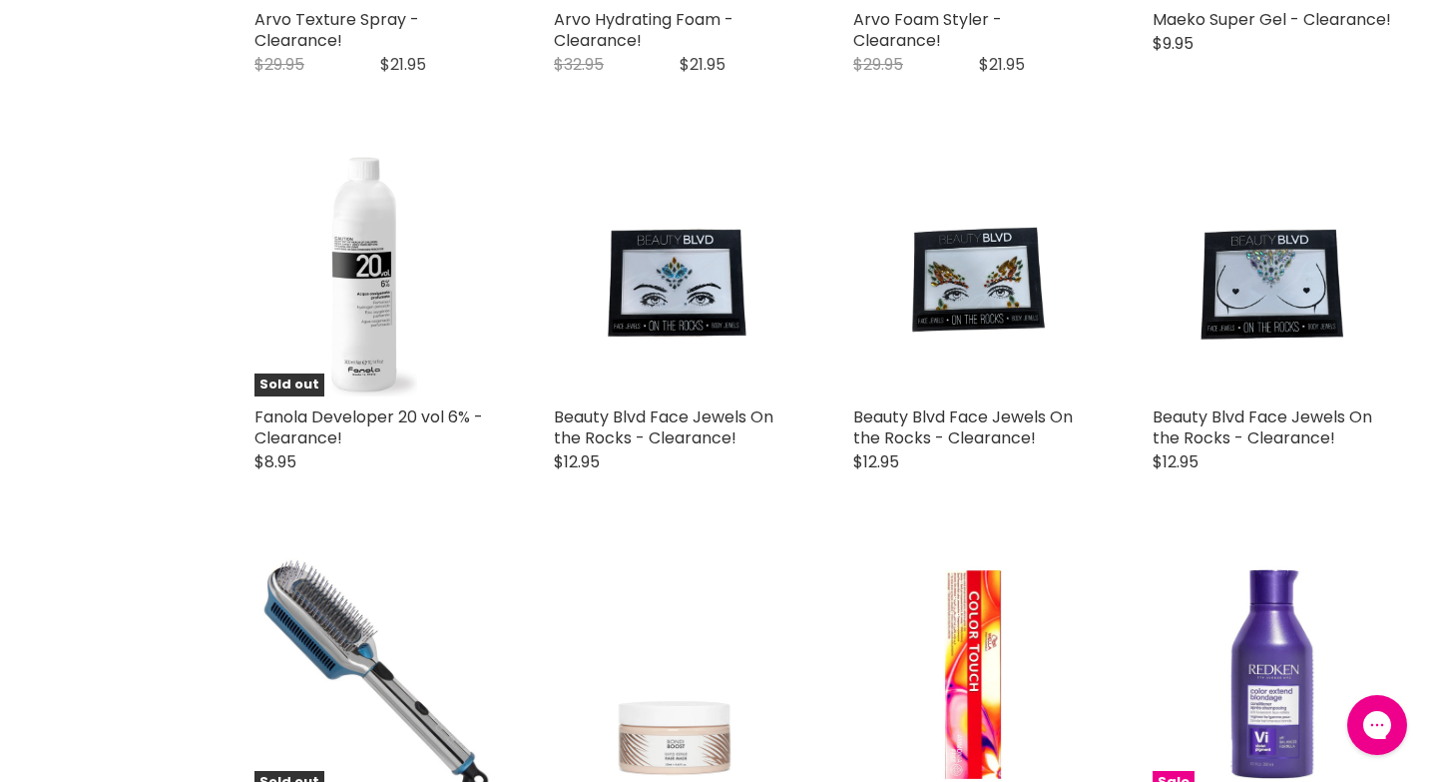
scroll to position [0, 0]
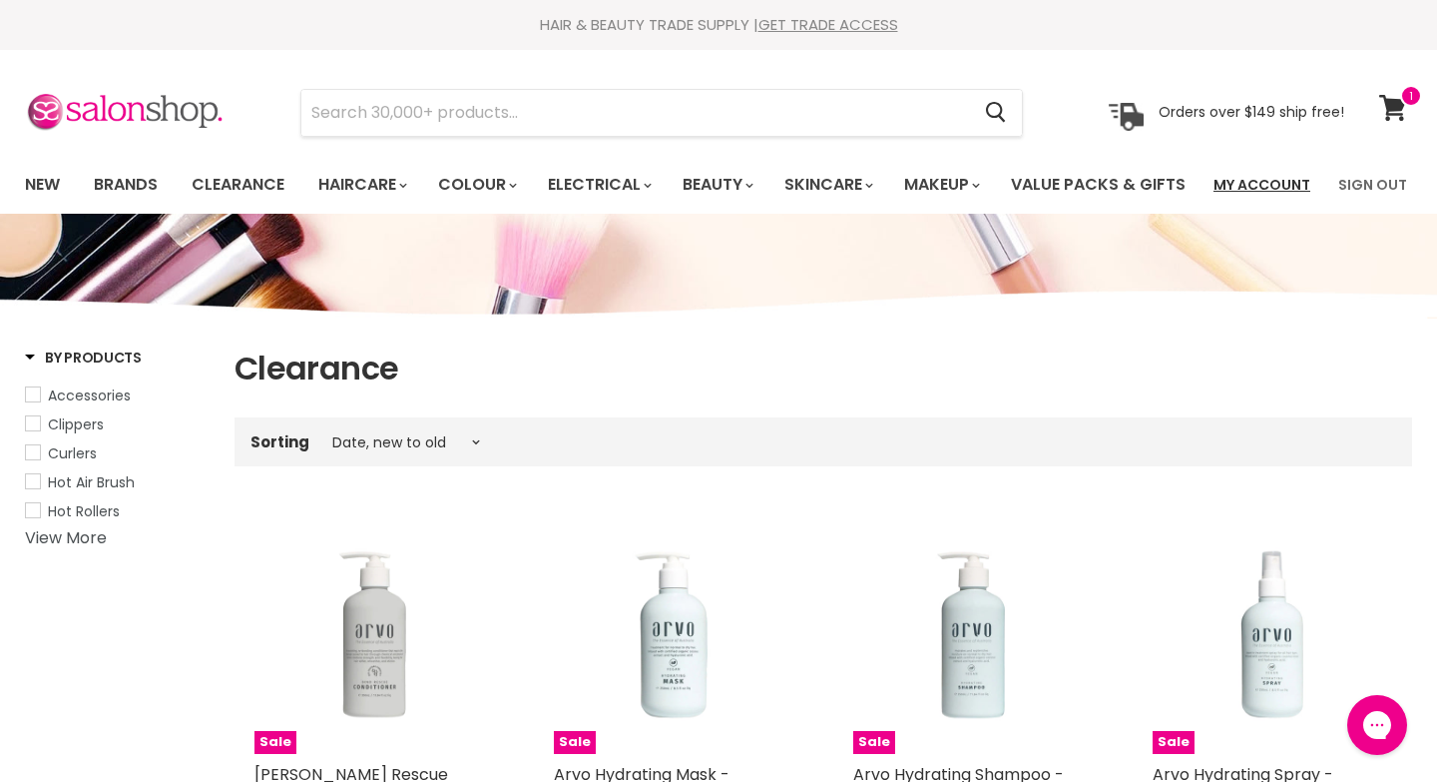
click at [1253, 185] on link "My Account" at bounding box center [1262, 185] width 121 height 42
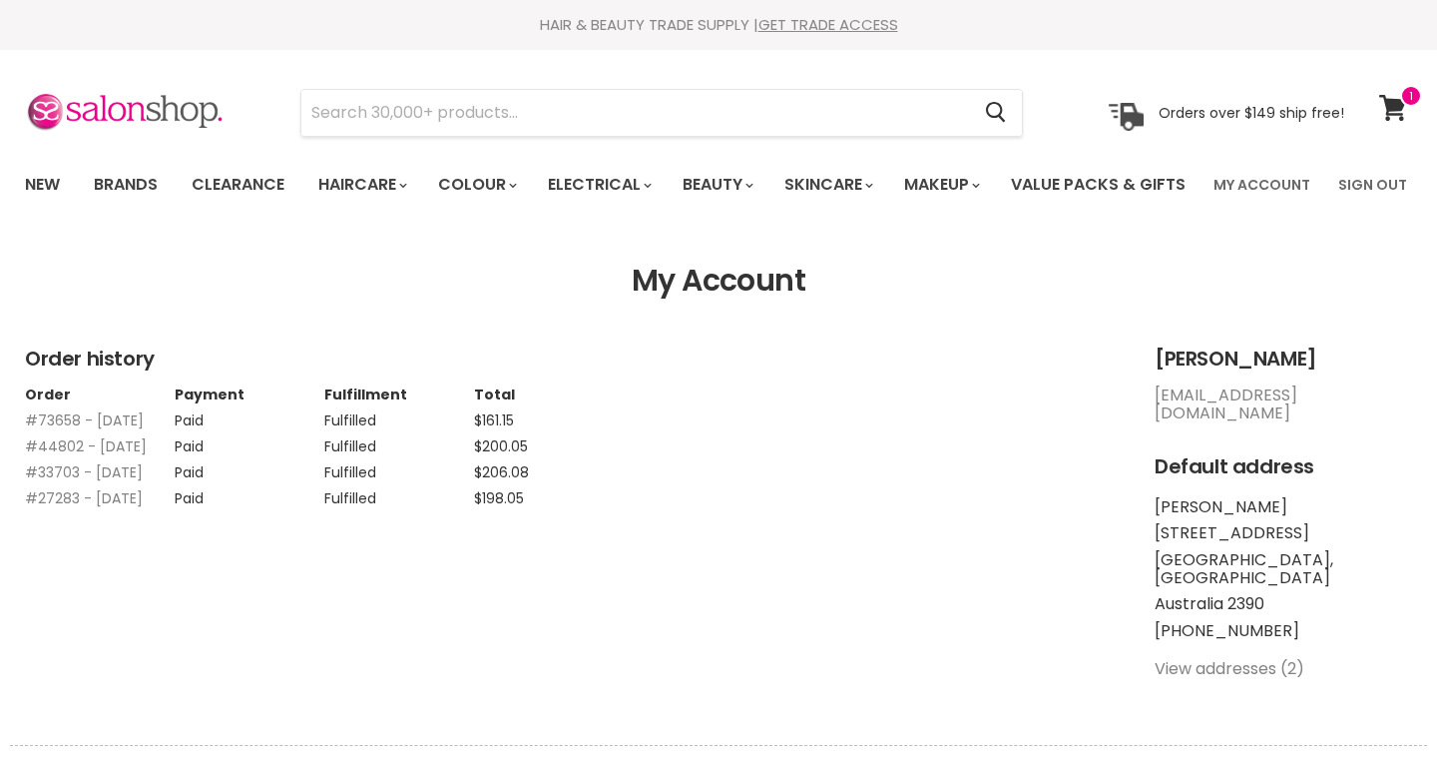
click at [52, 430] on link "#73658 - [DATE]" at bounding box center [84, 420] width 119 height 20
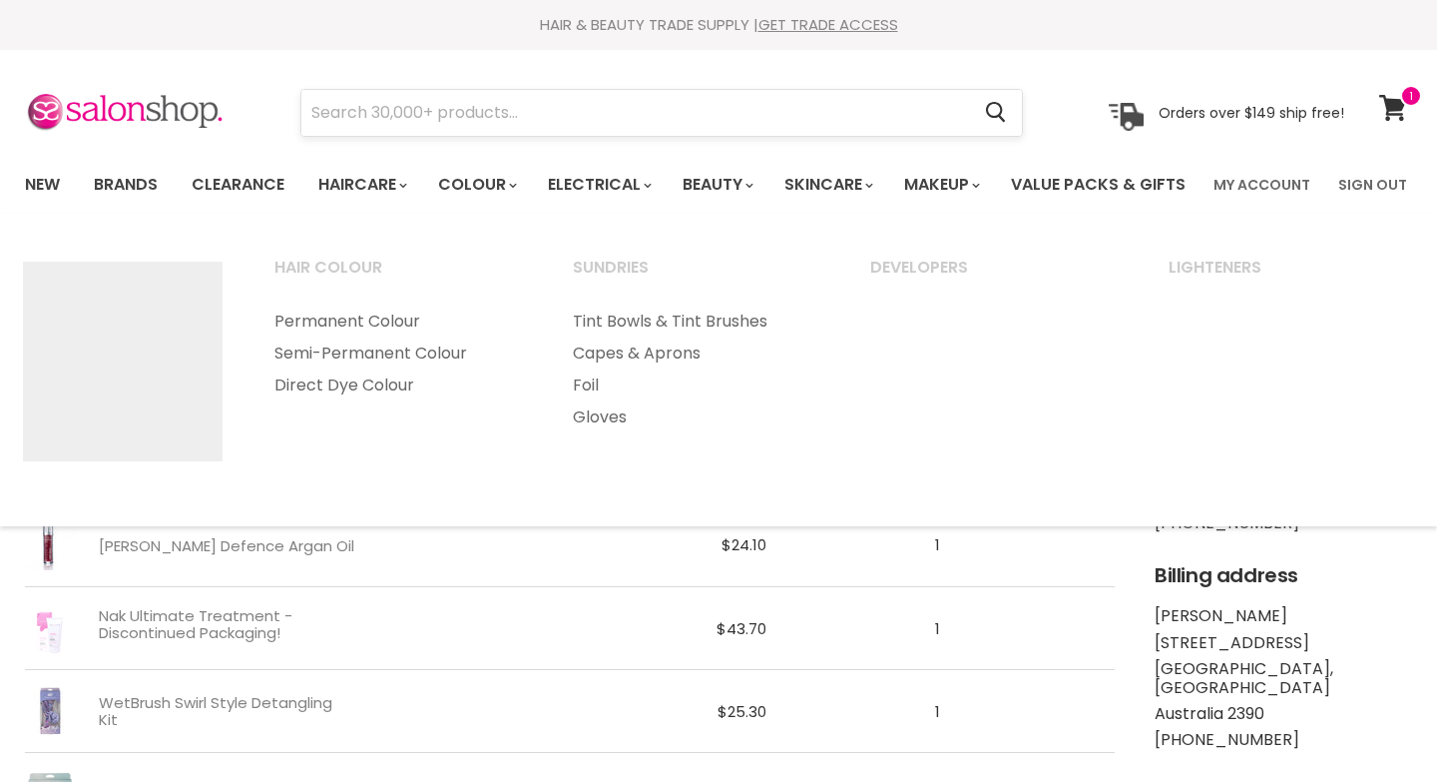
click at [421, 117] on input "Search" at bounding box center [635, 113] width 668 height 46
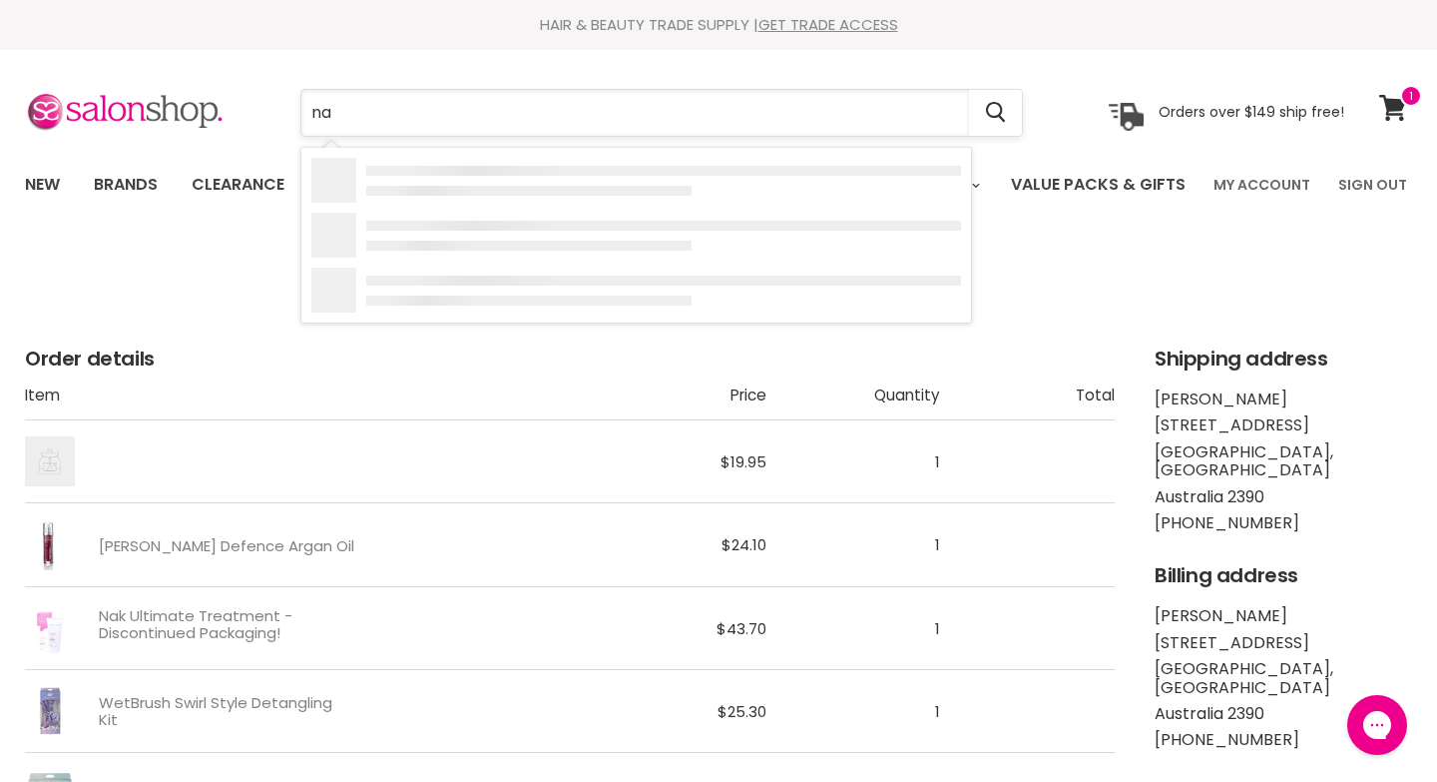
type input "nak"
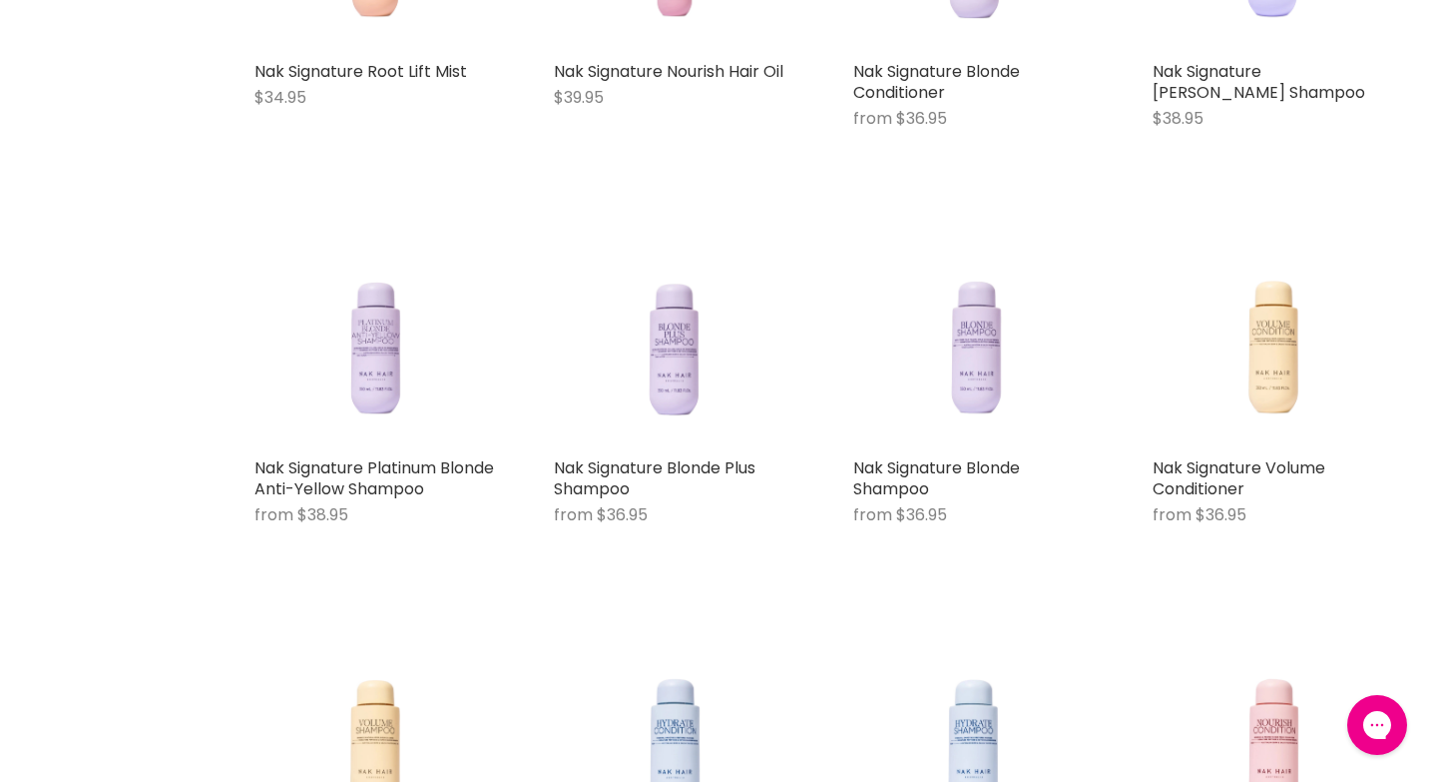
scroll to position [1885, 0]
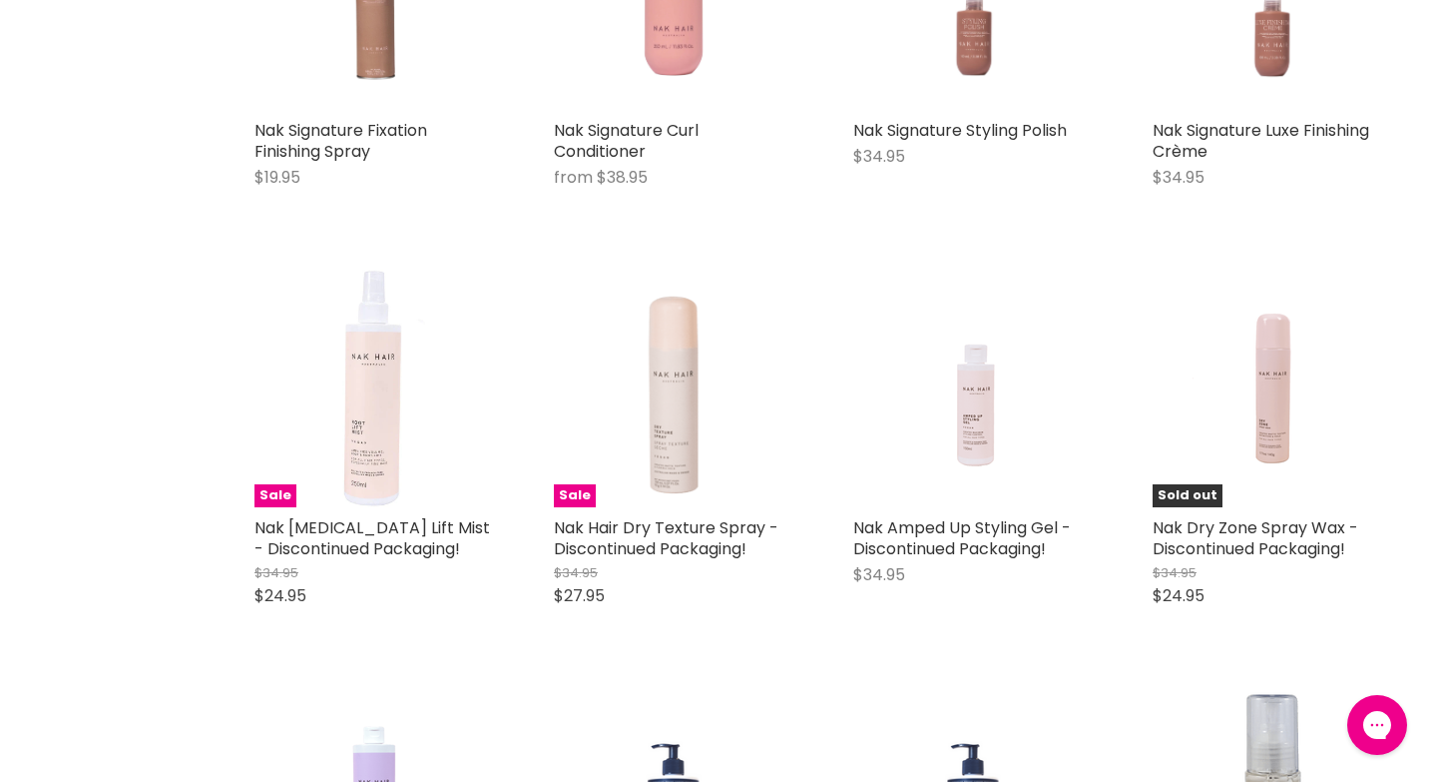
scroll to position [4176, 0]
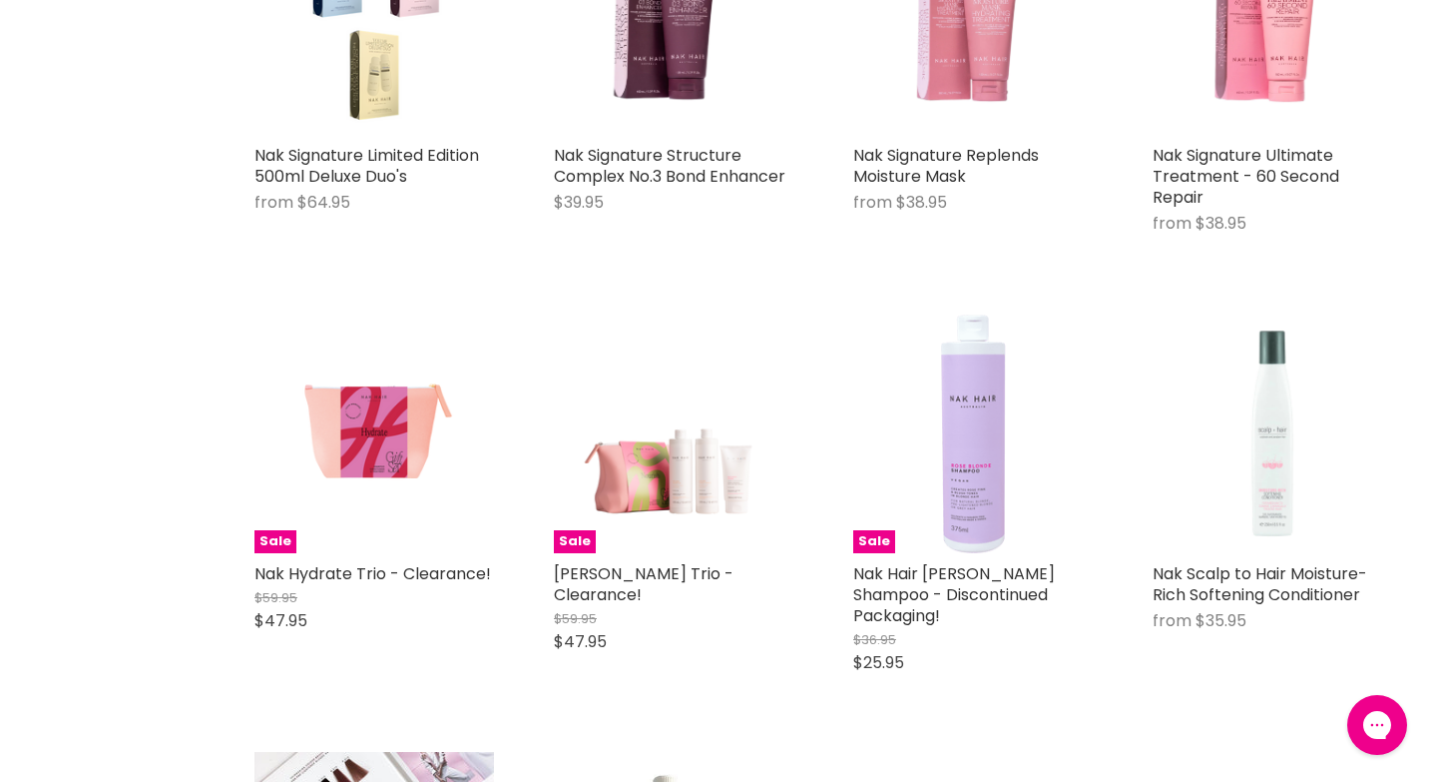
scroll to position [6693, 0]
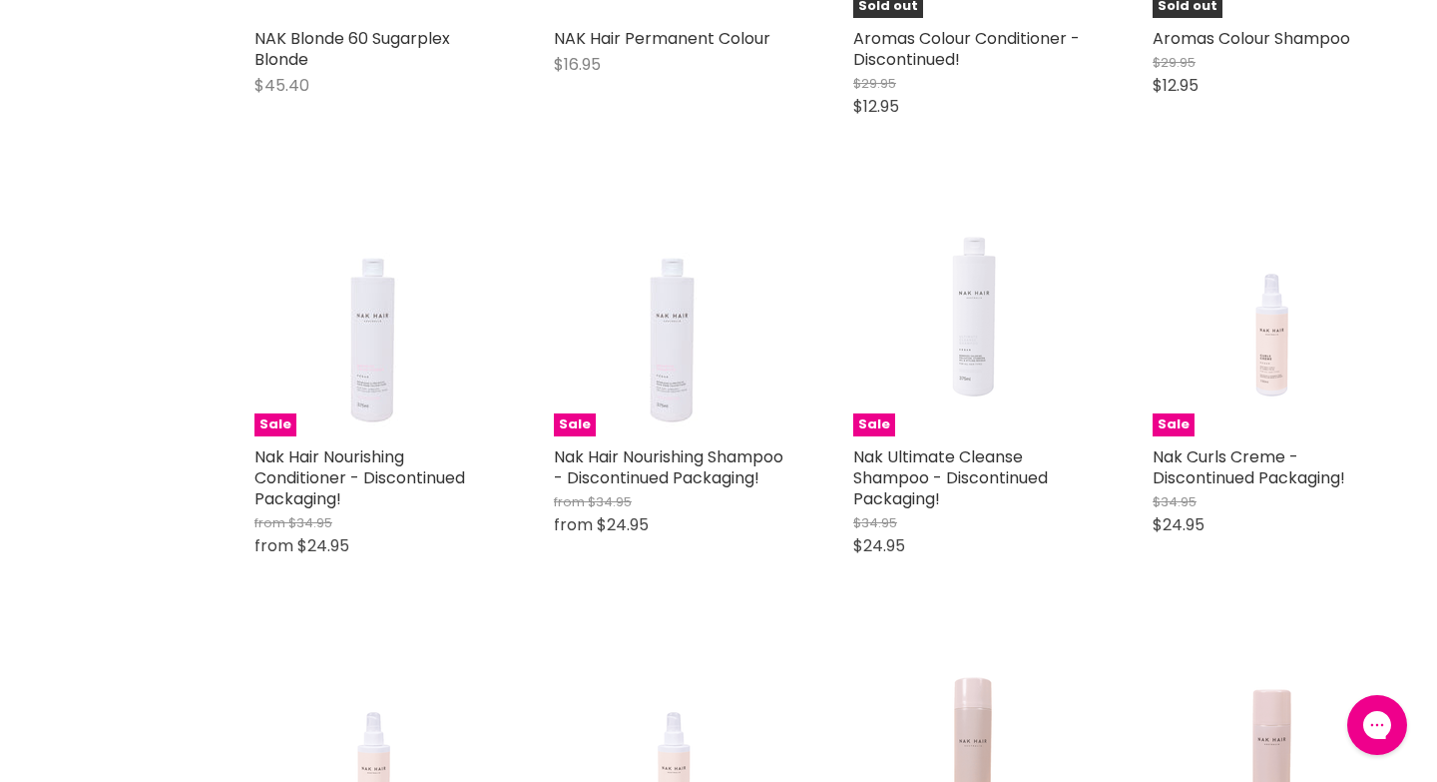
scroll to position [8074, 0]
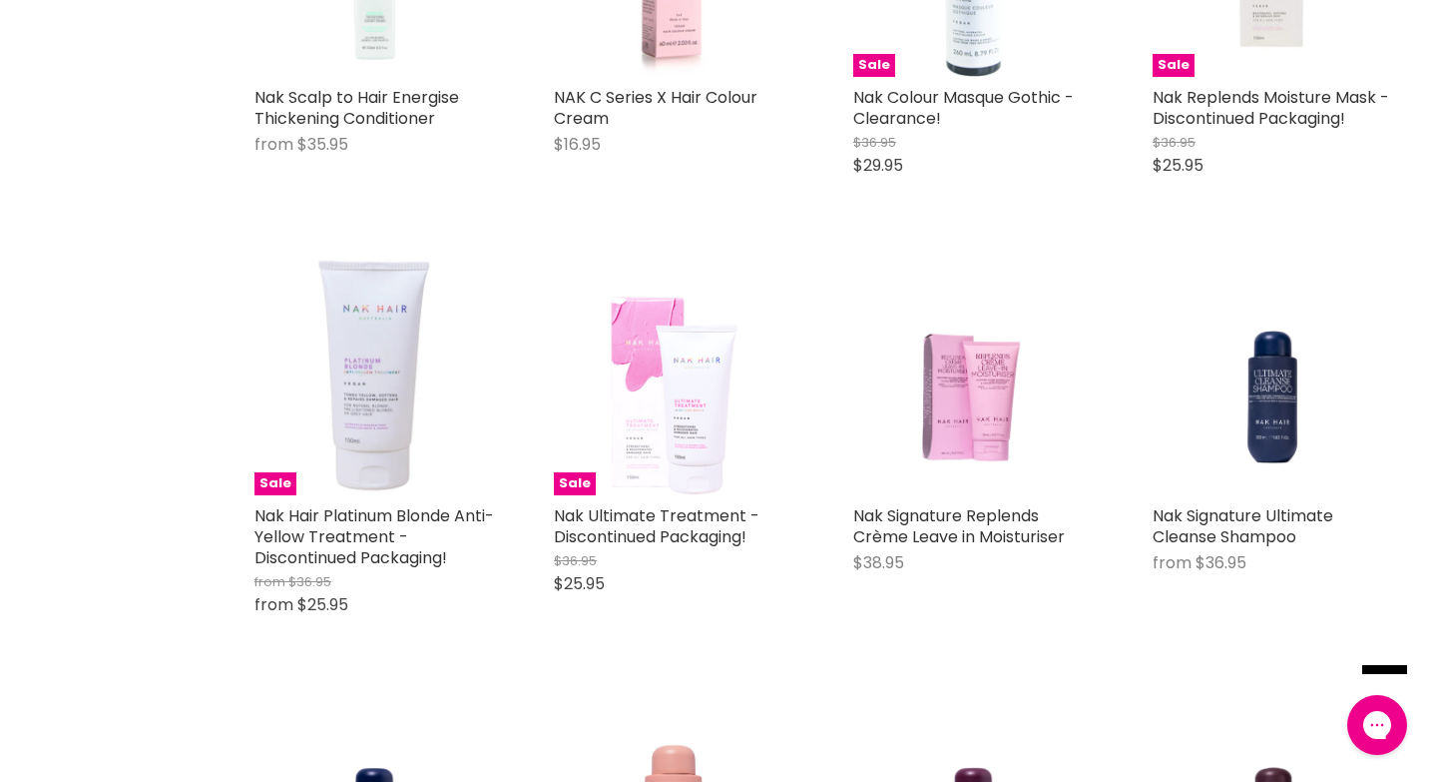
scroll to position [11255, 0]
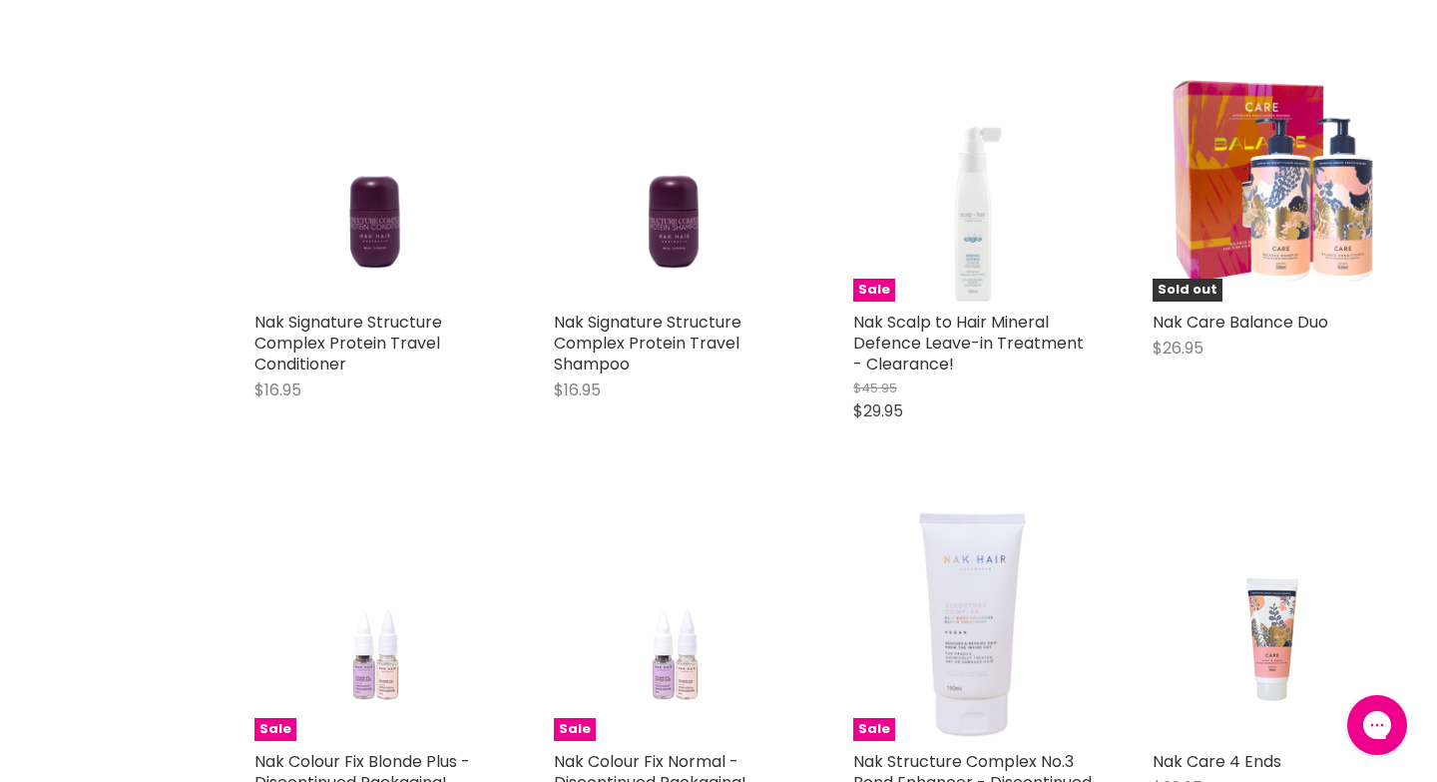
scroll to position [14383, 0]
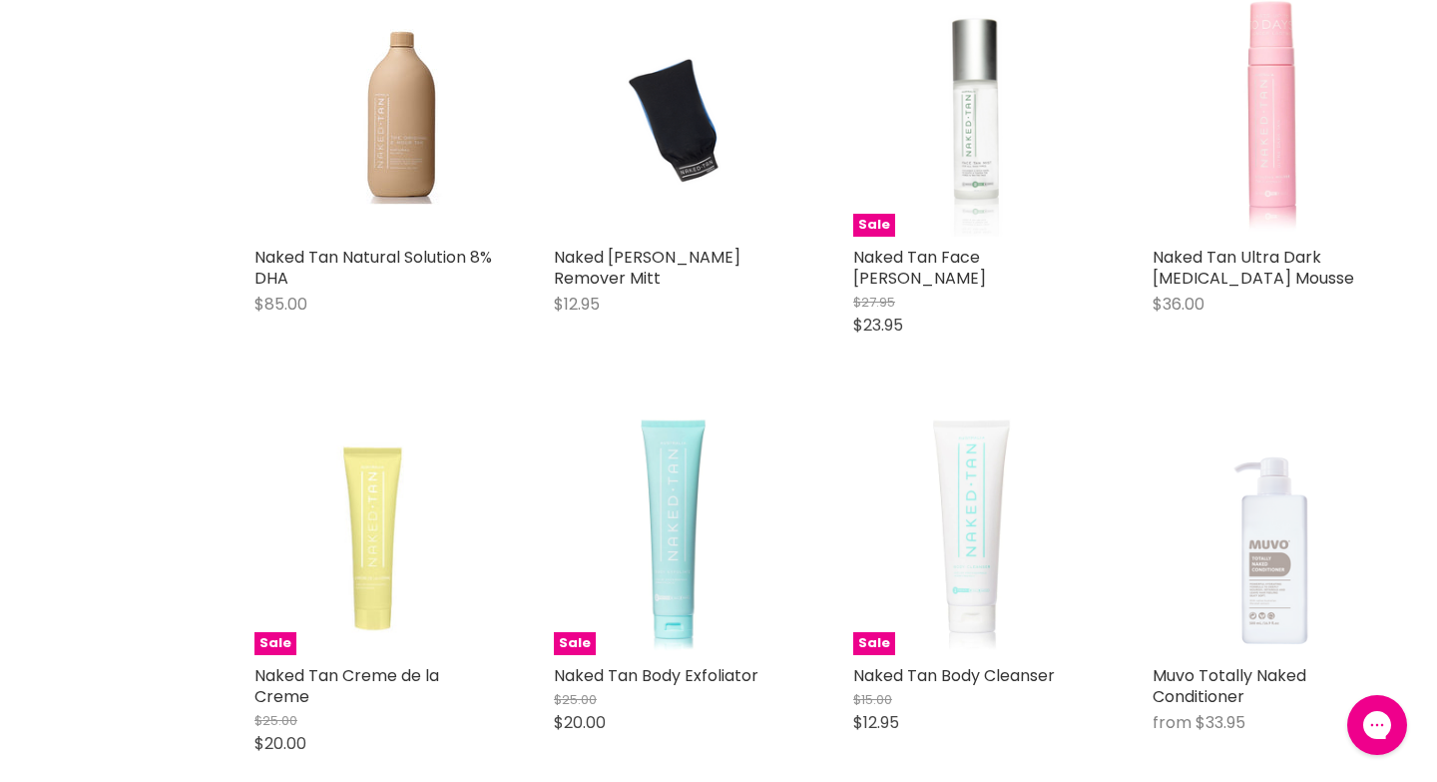
scroll to position [16972, 0]
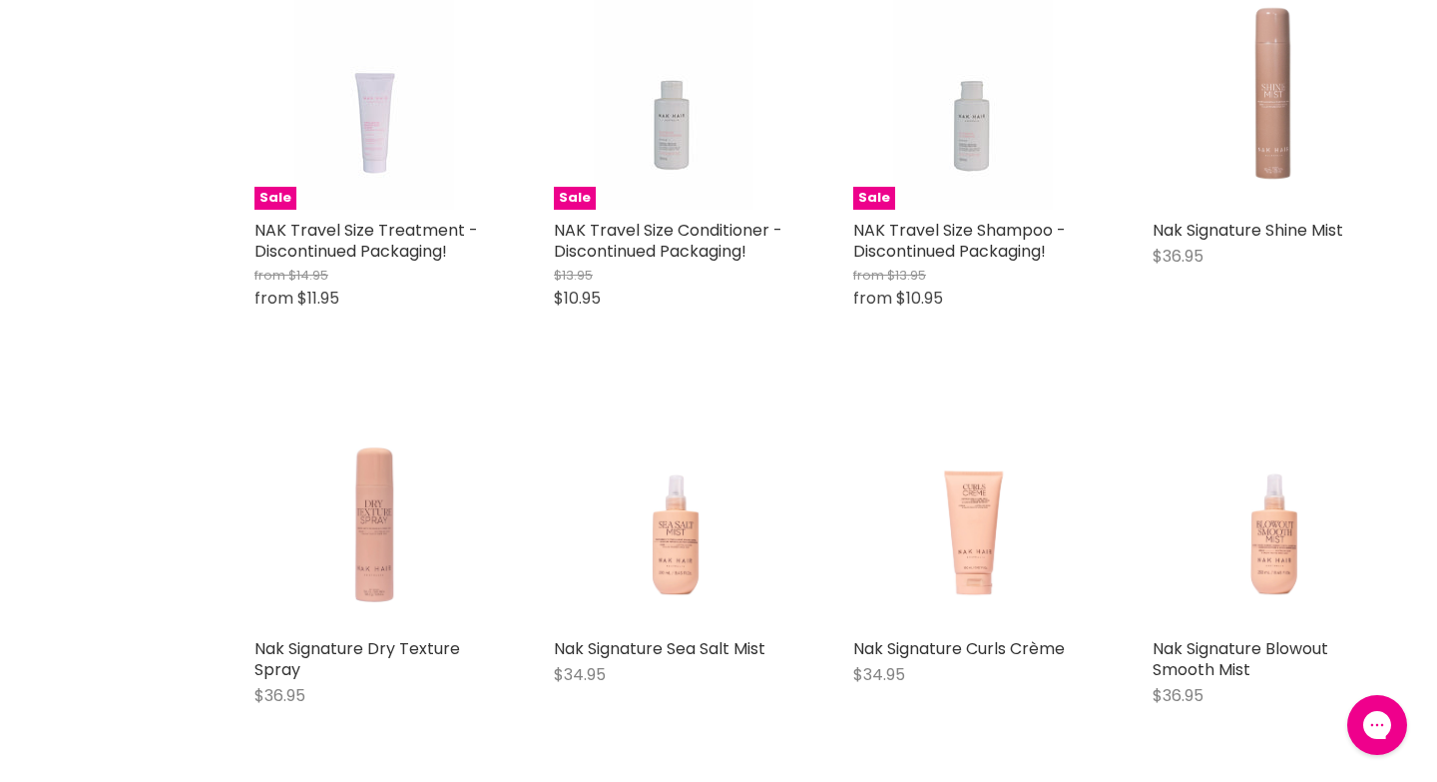
scroll to position [825, 0]
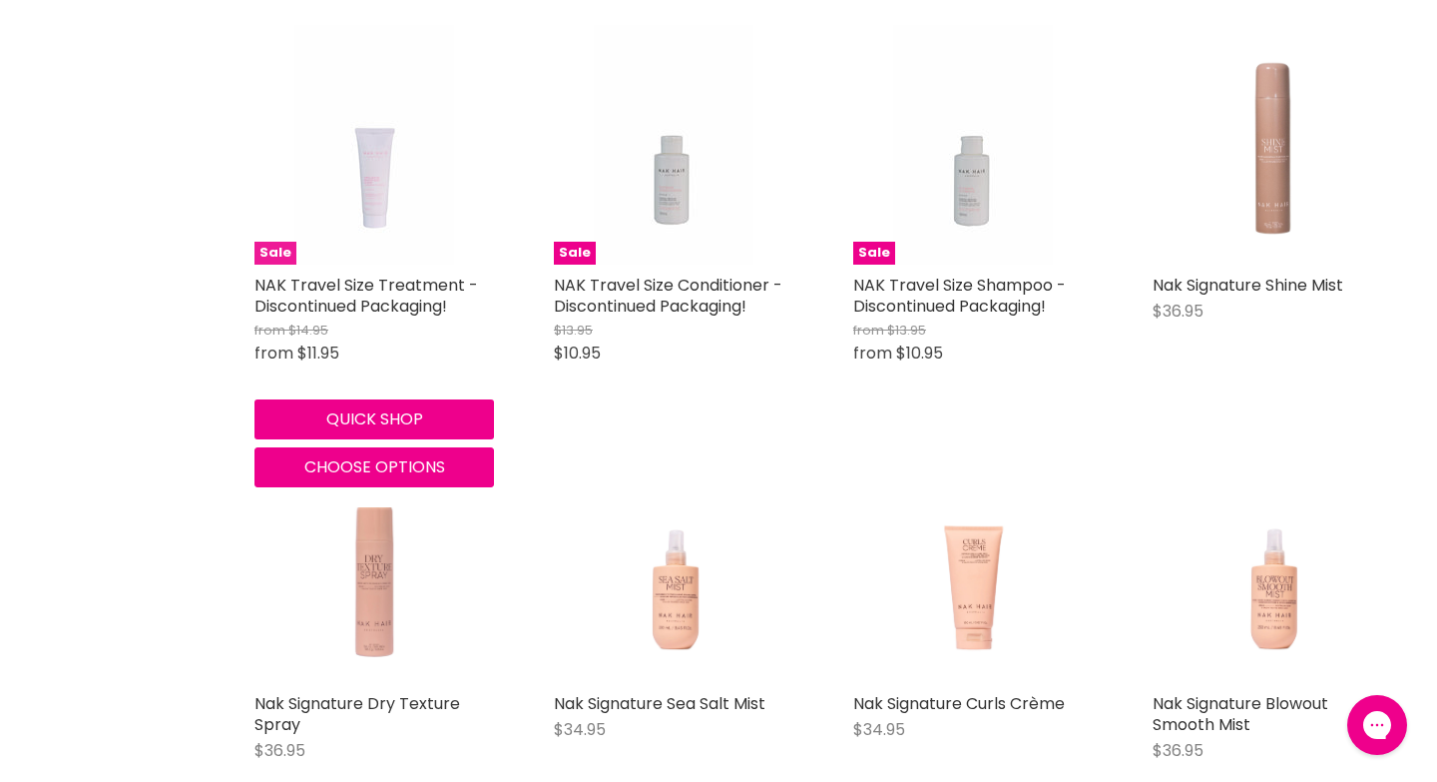
click at [373, 265] on img "Main content" at bounding box center [374, 145] width 160 height 240
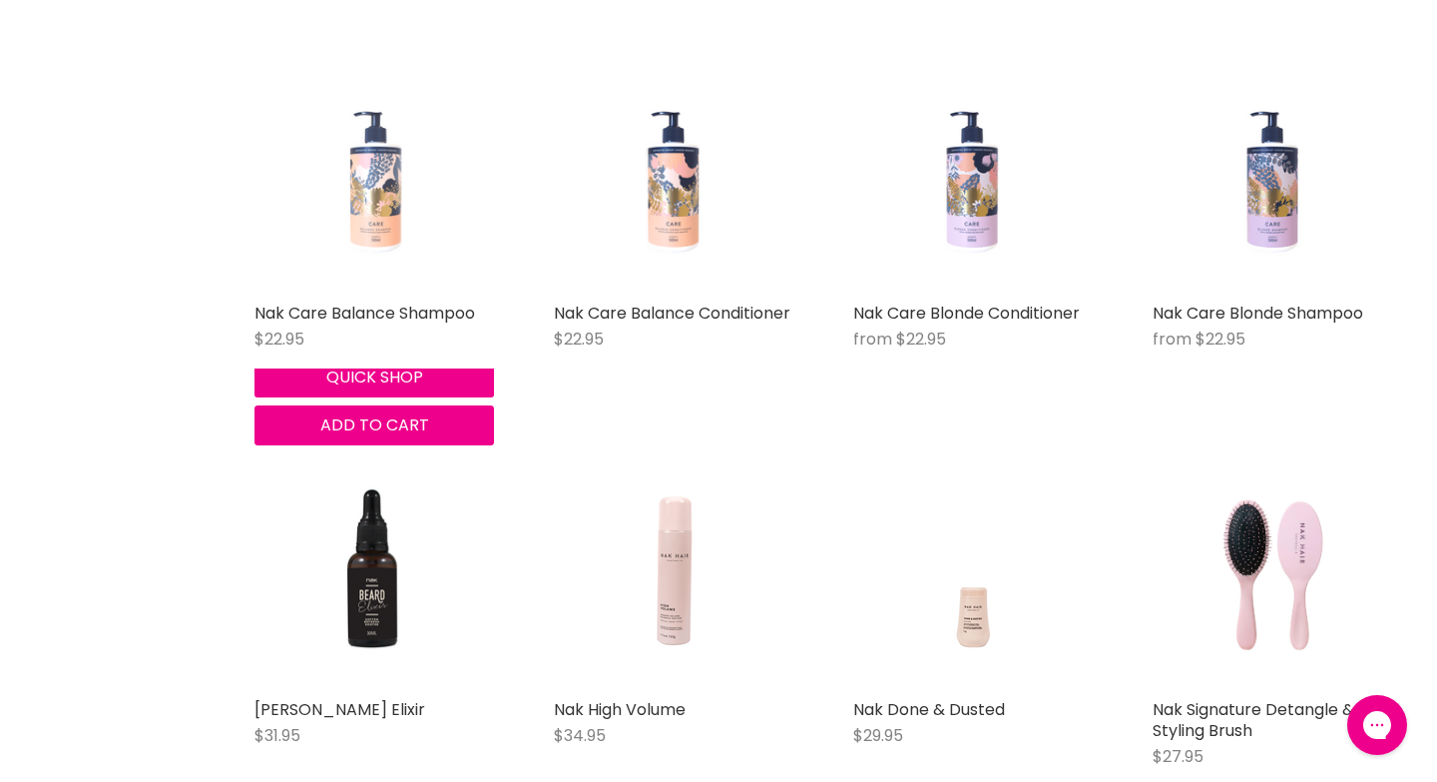
scroll to position [3552, 0]
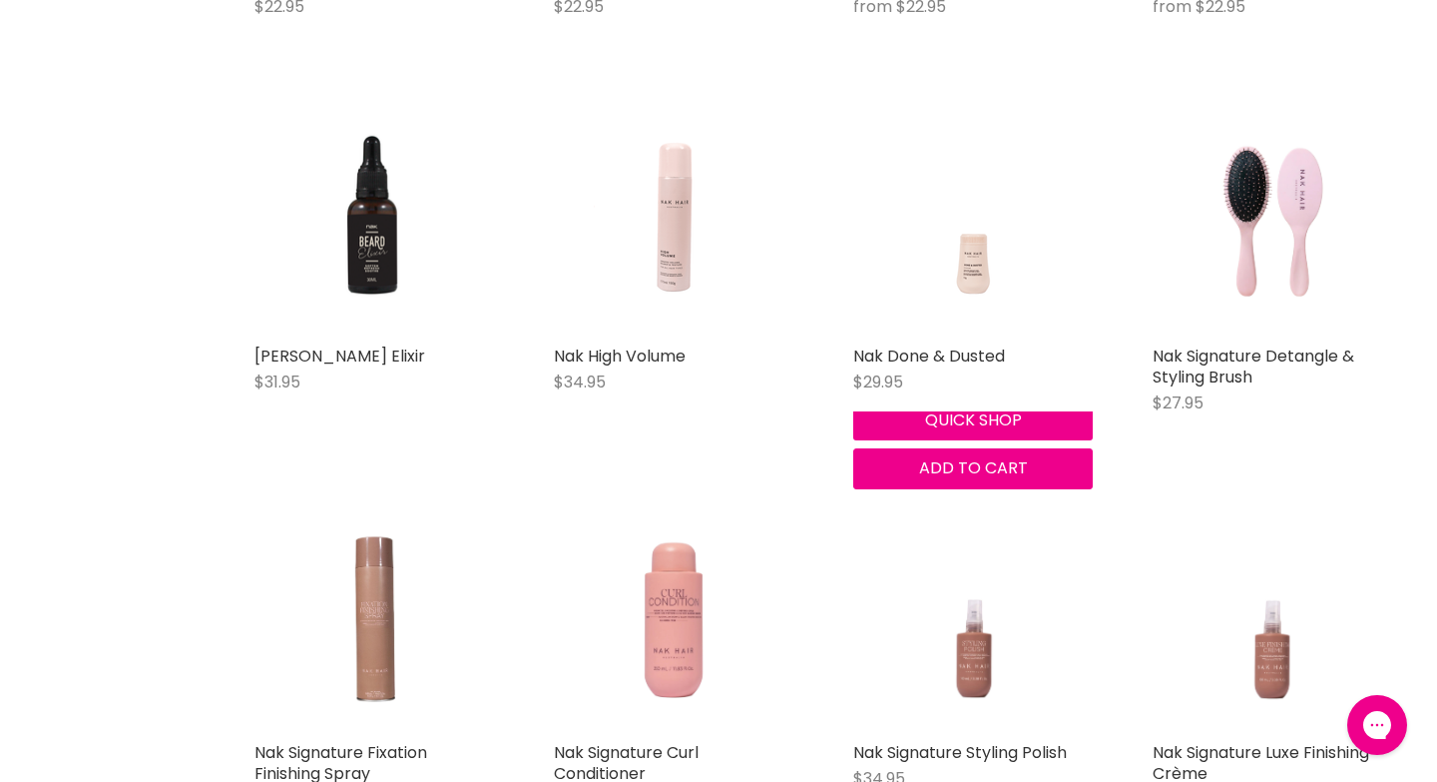
click at [976, 335] on img "Main content" at bounding box center [973, 216] width 160 height 240
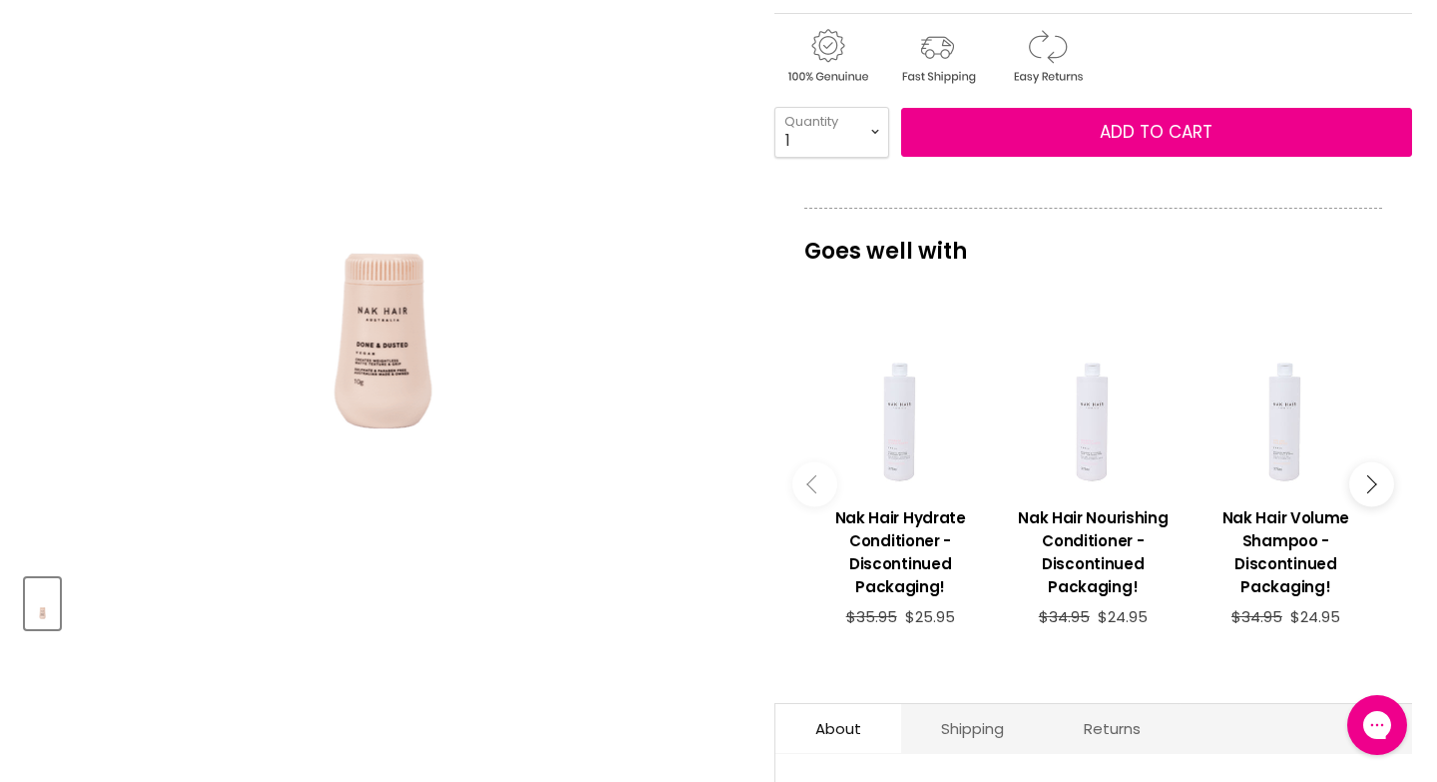
click at [804, 507] on button "Main content" at bounding box center [815, 484] width 45 height 45
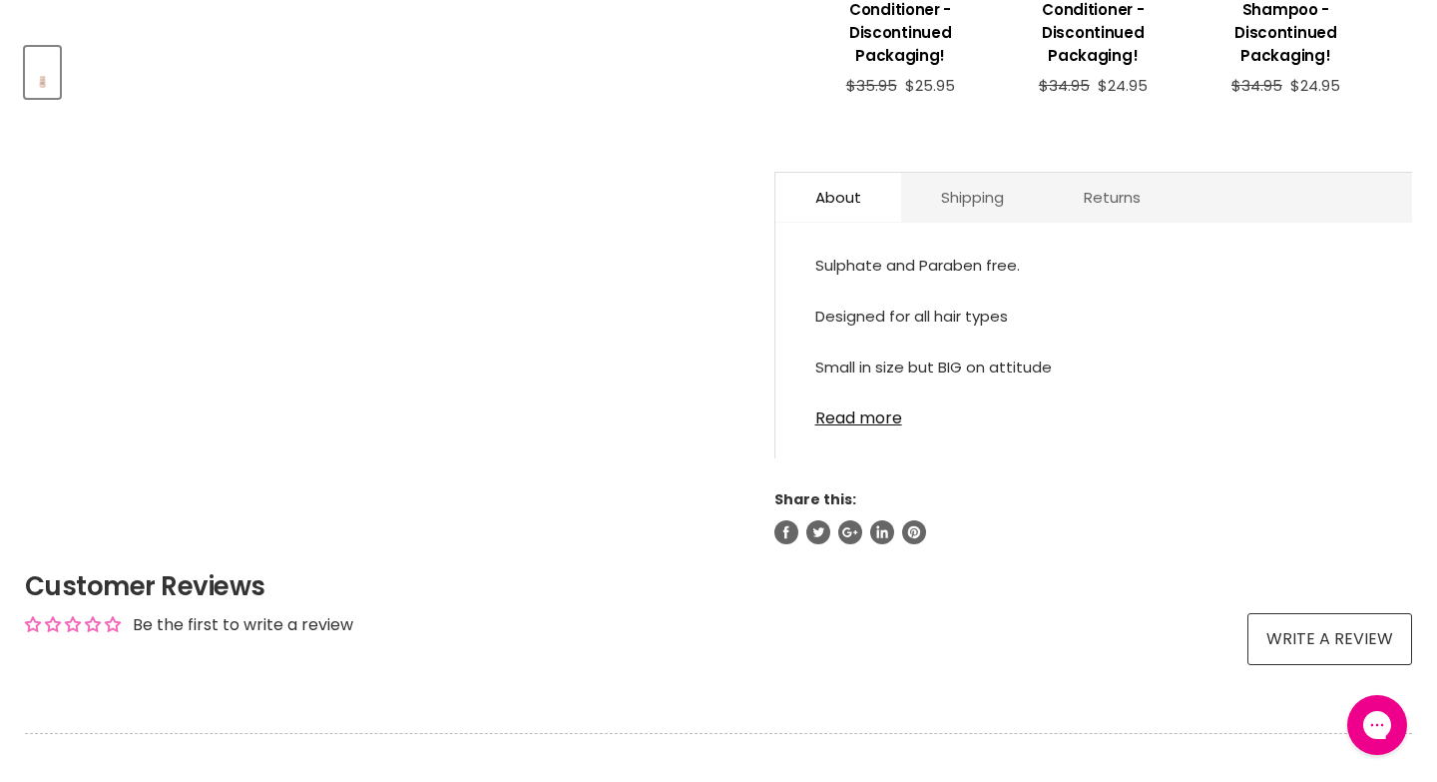
scroll to position [931, 0]
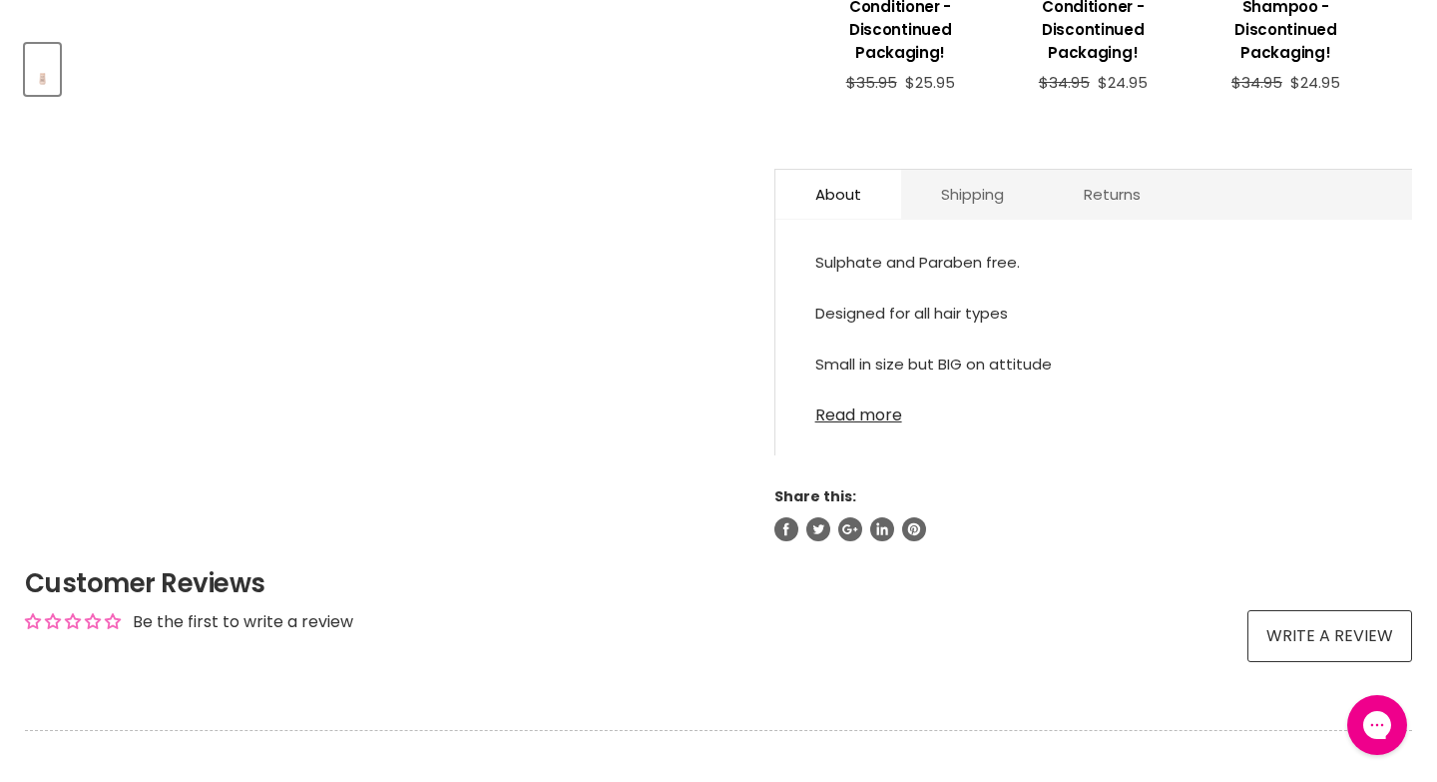
click at [848, 424] on link "Read more" at bounding box center [1094, 409] width 557 height 30
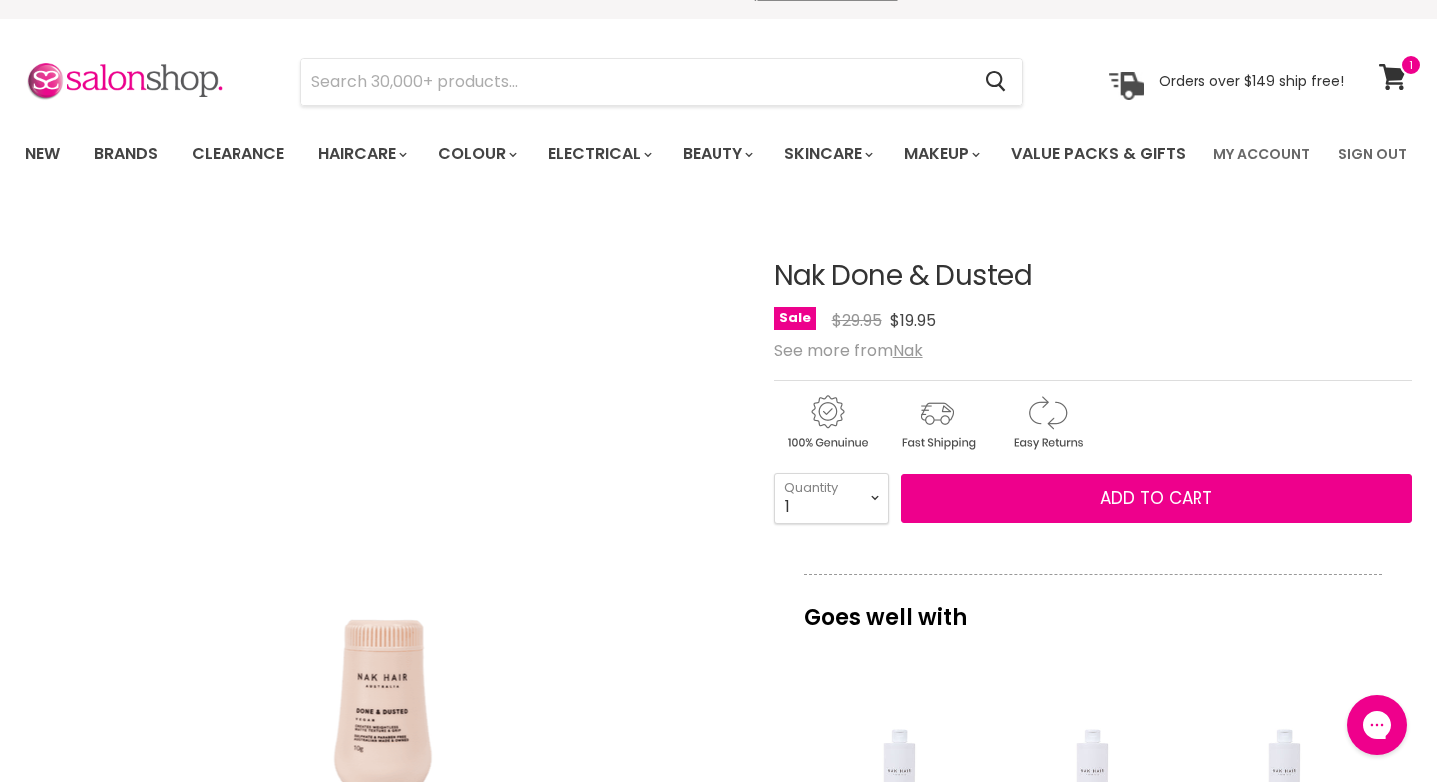
scroll to position [0, 0]
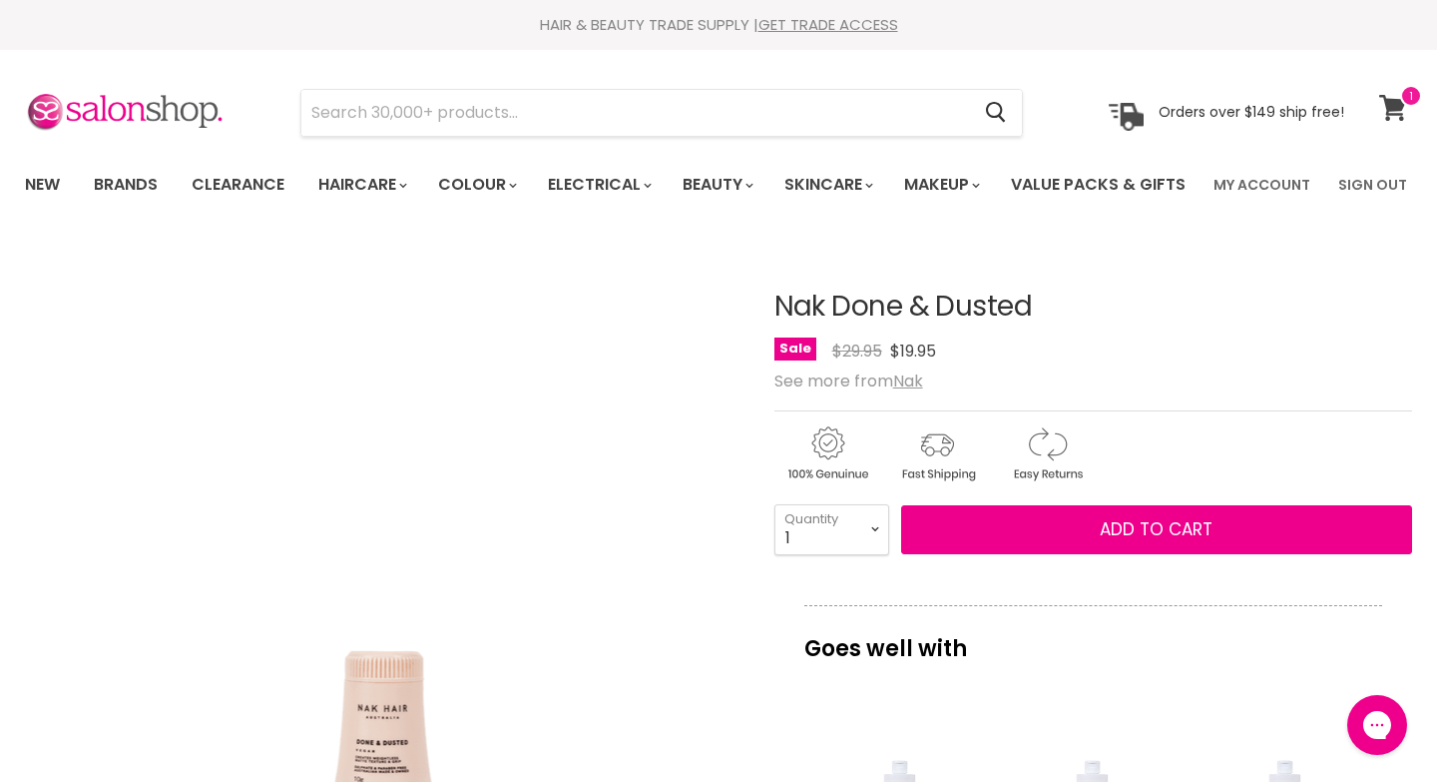
click at [1407, 107] on link "View cart" at bounding box center [1396, 108] width 53 height 46
